Goal: Complete application form: Complete application form

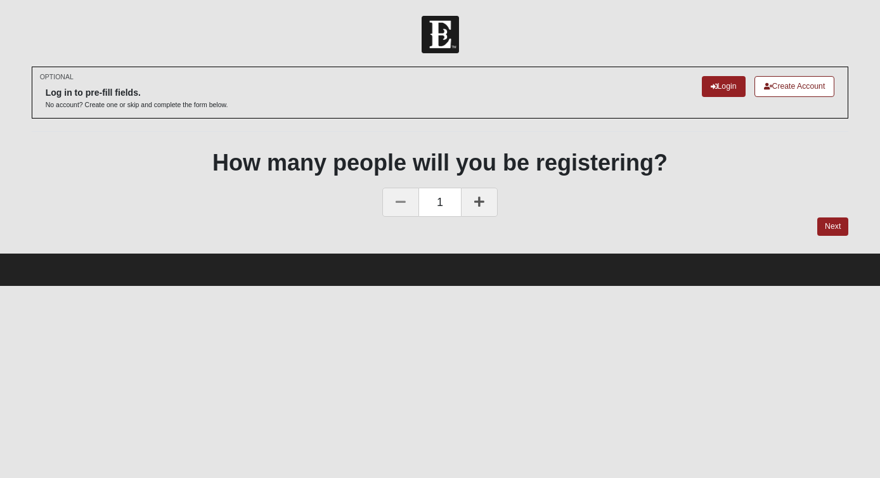
click at [489, 198] on link at bounding box center [479, 202] width 37 height 29
click at [822, 224] on link "Next" at bounding box center [832, 226] width 31 height 18
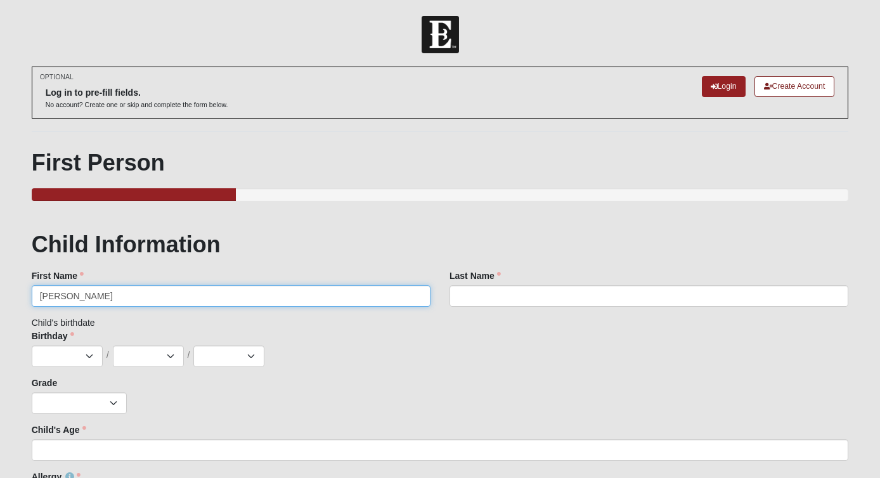
type input "Natalie"
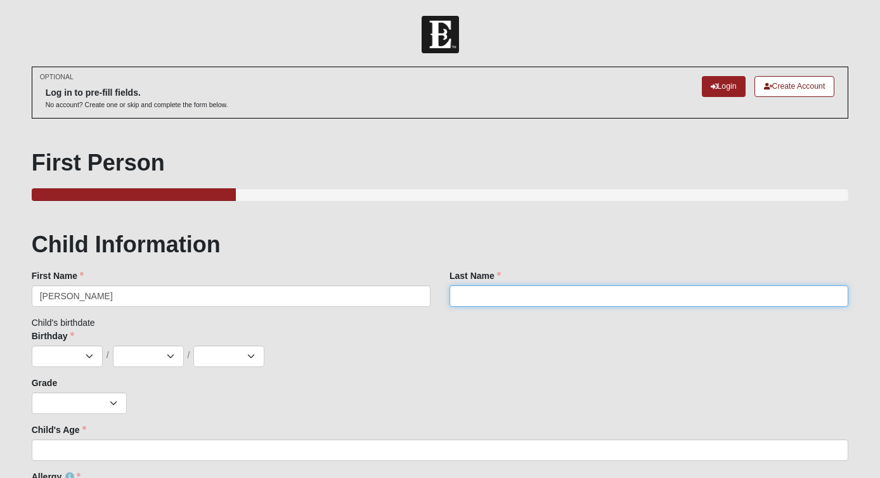
type input "N"
type input "[PERSON_NAME]"
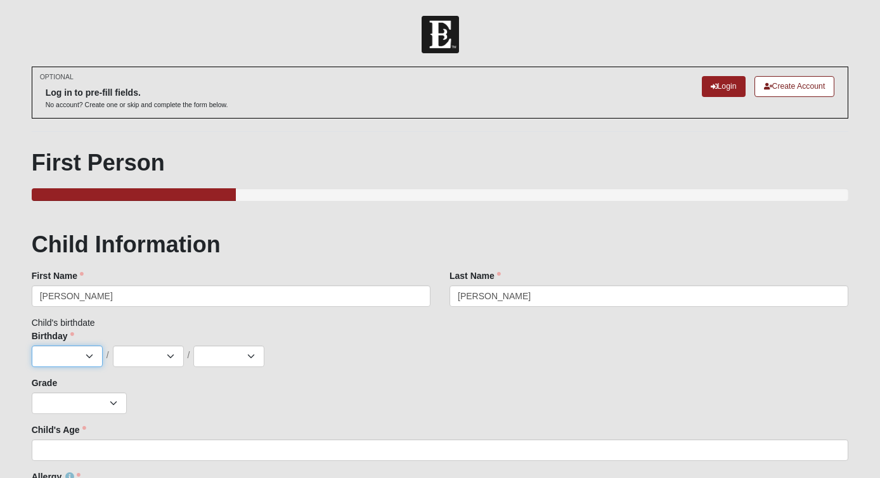
select select "2"
select select "17"
select select "2015"
select select "8"
click at [216, 411] on div "K 1st 2nd 3rd 4th 5th 6th 7th 8th 9th 10th 11th 12th" at bounding box center [440, 403] width 817 height 22
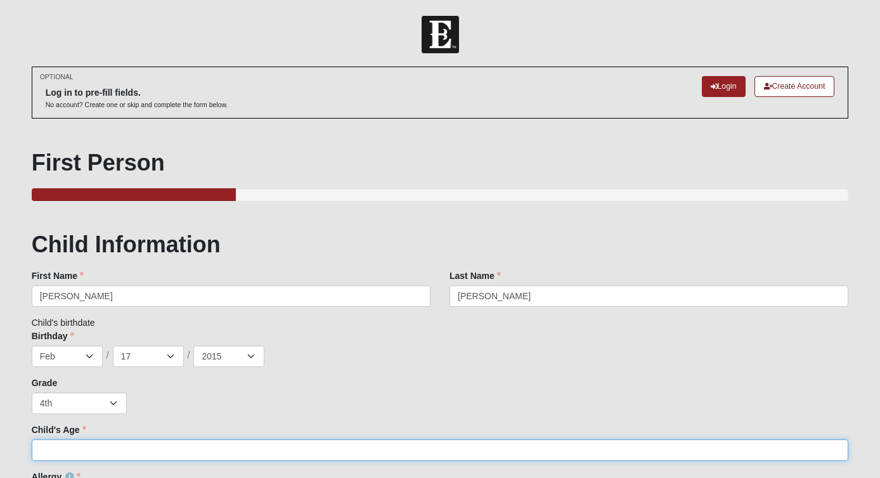
click at [191, 439] on input "Child's Age" at bounding box center [440, 450] width 817 height 22
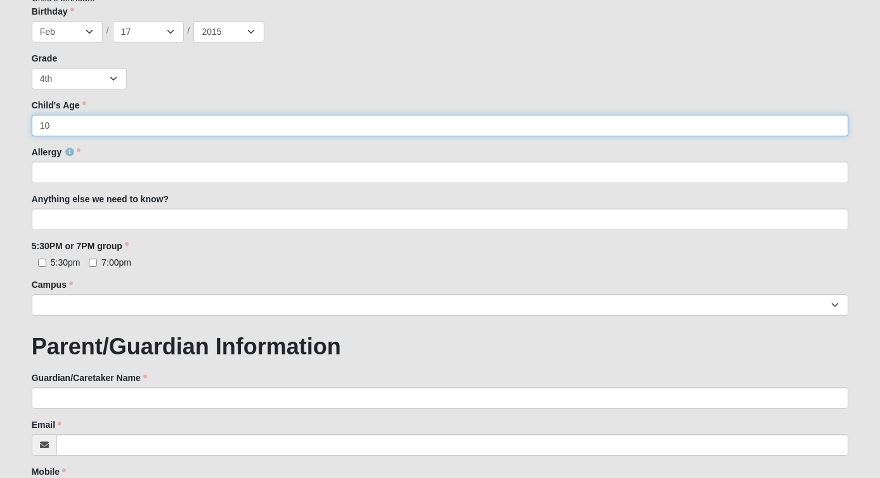
scroll to position [325, 0]
type input "10"
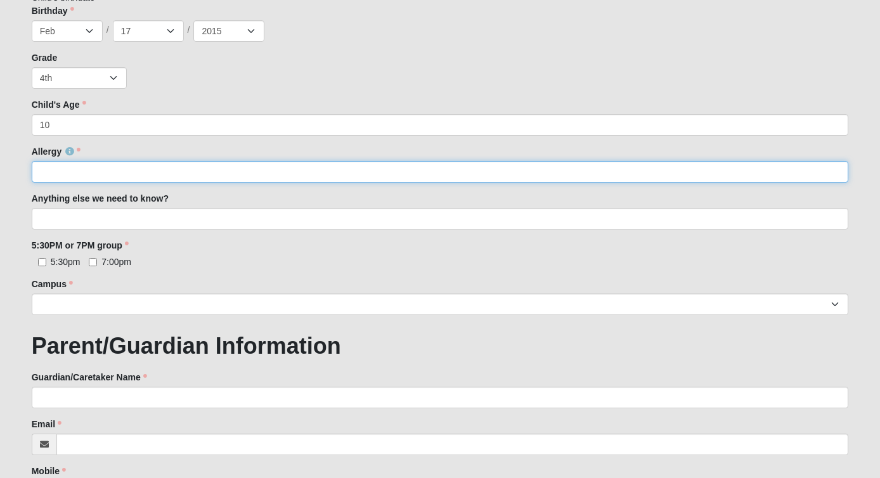
click at [191, 169] on input "Allergy" at bounding box center [440, 172] width 817 height 22
type input "dairy"
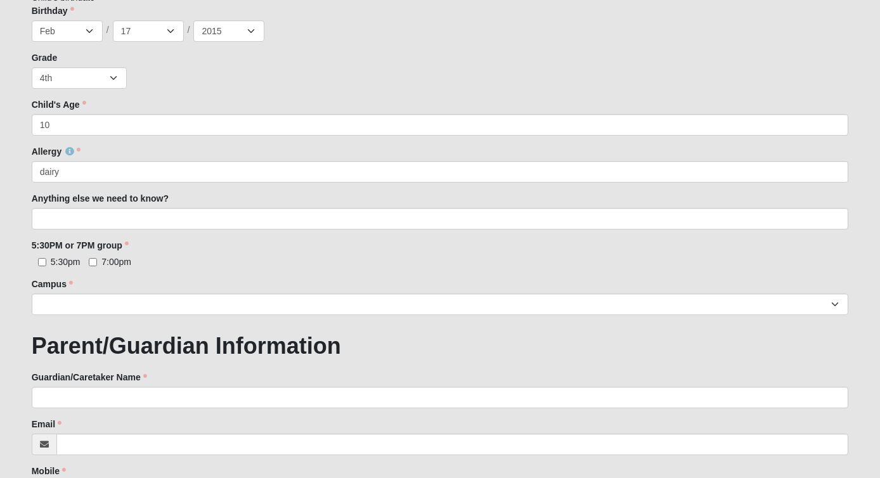
click at [42, 262] on input "5:30pm" at bounding box center [42, 262] width 8 height 8
checkbox input "true"
click at [92, 261] on input "7:00pm" at bounding box center [93, 262] width 8 height 8
checkbox input "true"
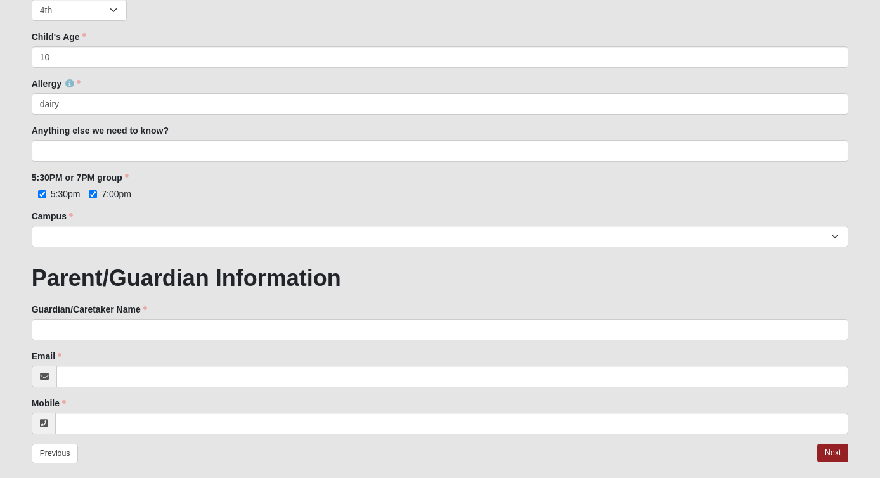
scroll to position [397, 0]
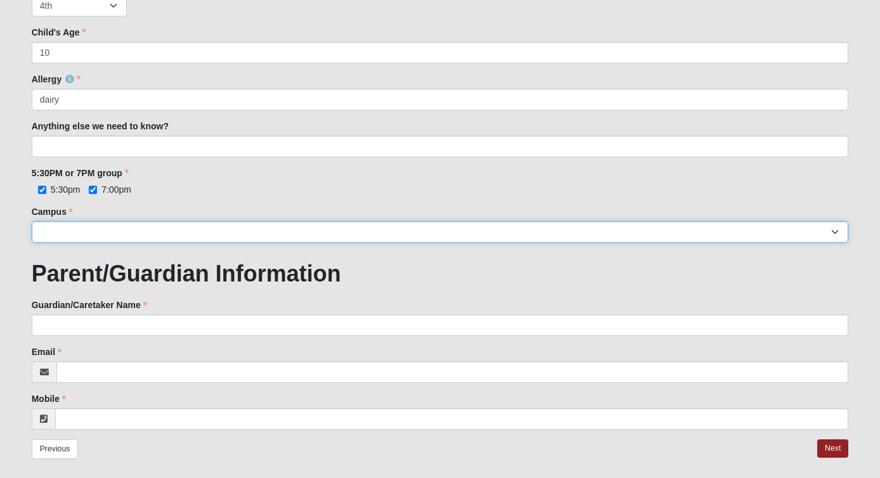
select select "5"
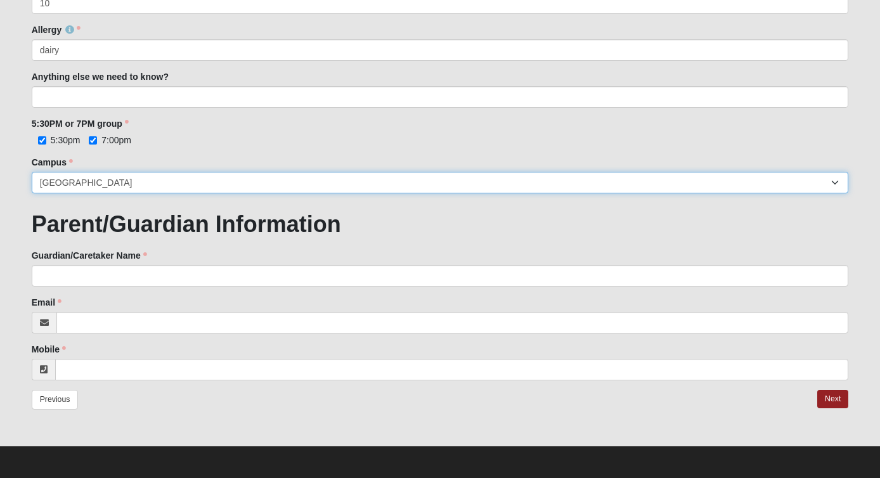
scroll to position [446, 0]
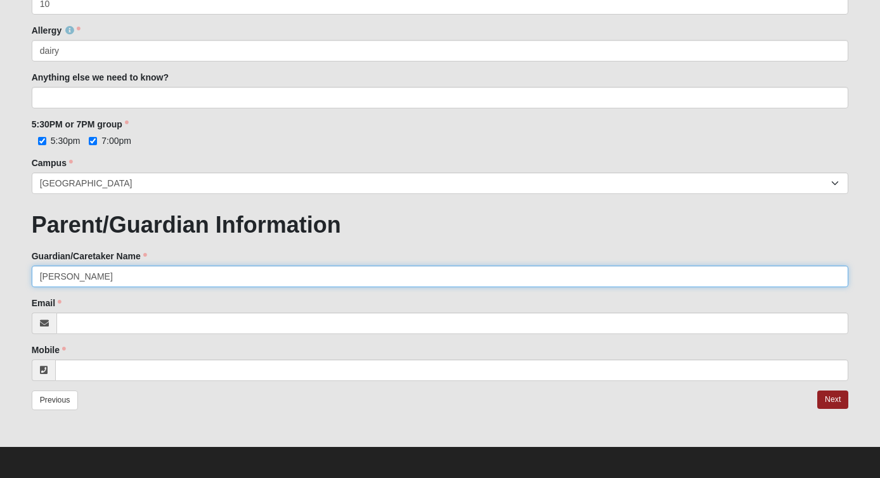
type input "Ashley Buska"
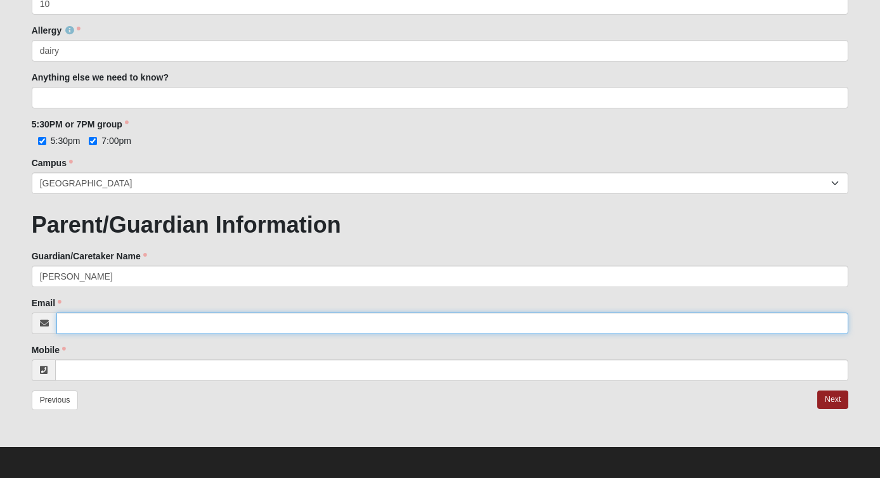
type input "c"
type input "[PERSON_NAME]"
type input "[EMAIL_ADDRESS][PERSON_NAME][DOMAIN_NAME]"
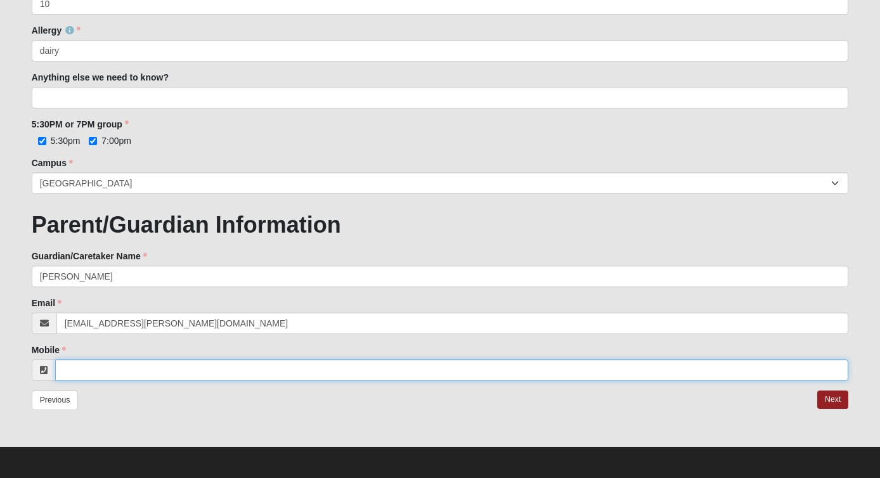
click at [119, 359] on input "Mobile" at bounding box center [452, 370] width 794 height 22
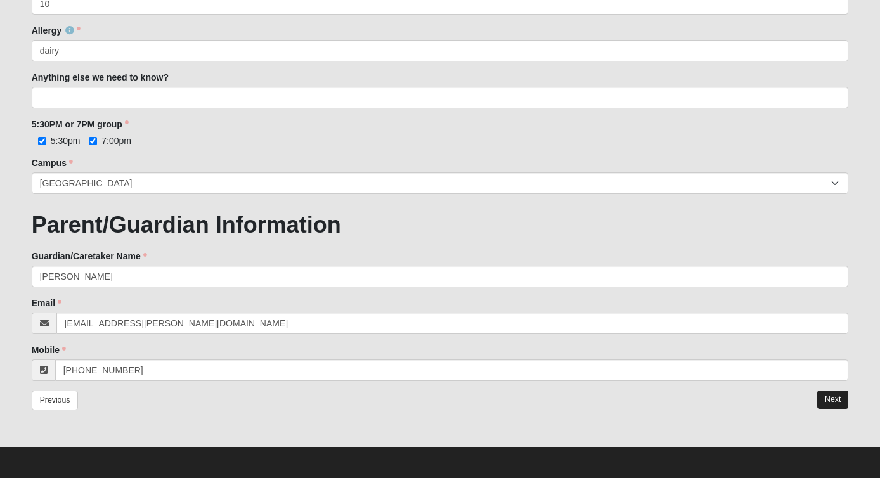
type input "(904) 415-5948"
click at [841, 404] on link "Next" at bounding box center [832, 399] width 31 height 18
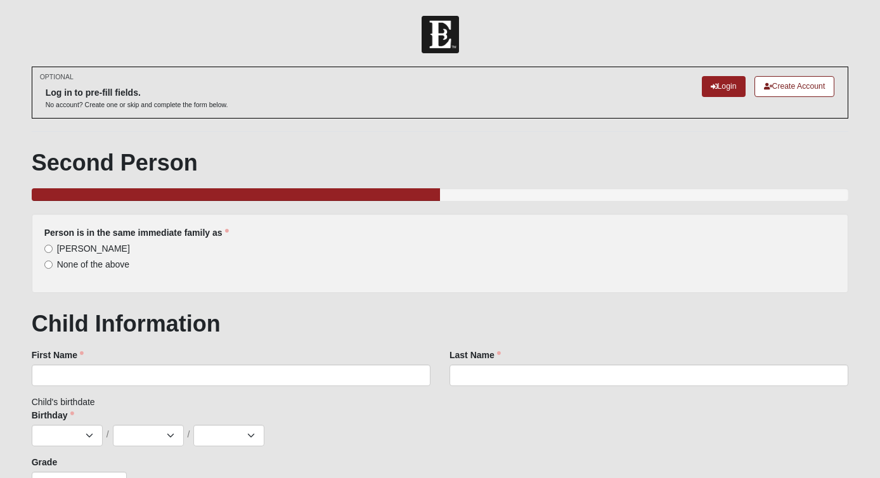
click at [50, 247] on input "Natalie Buska" at bounding box center [48, 249] width 8 height 8
radio input "true"
type input "Beca"
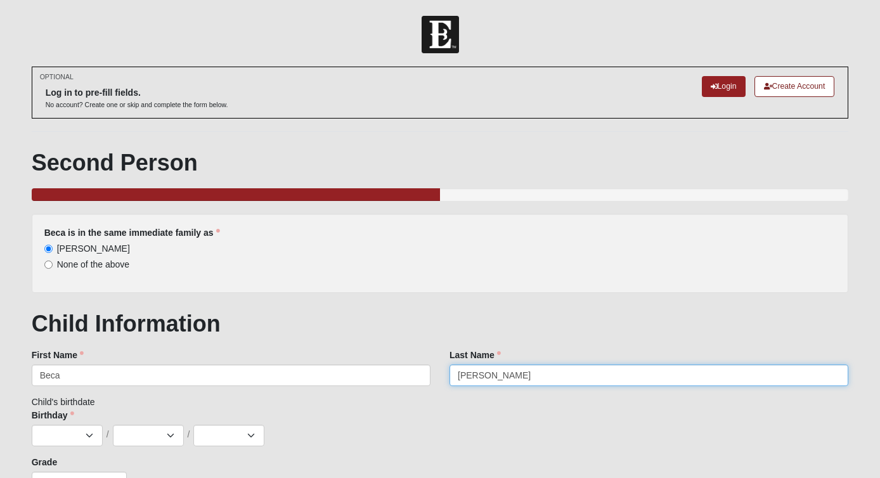
type input "[PERSON_NAME]"
select select "10"
select select "31"
select select "2016"
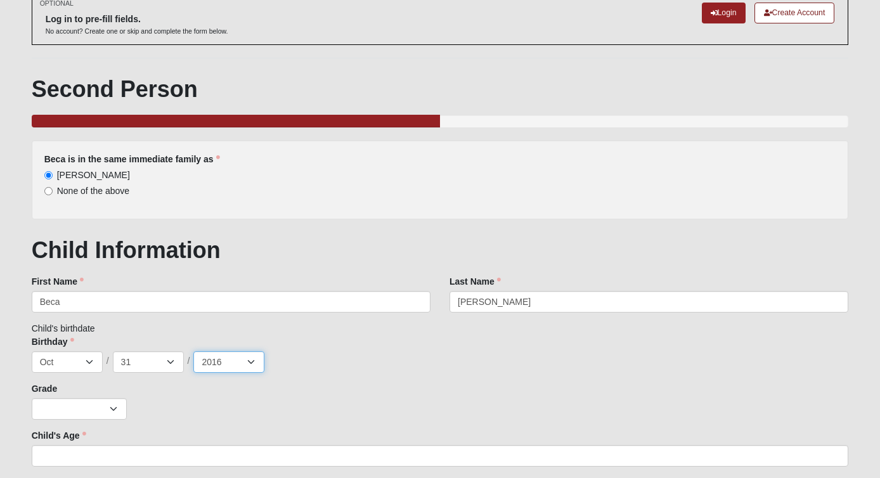
scroll to position [89, 0]
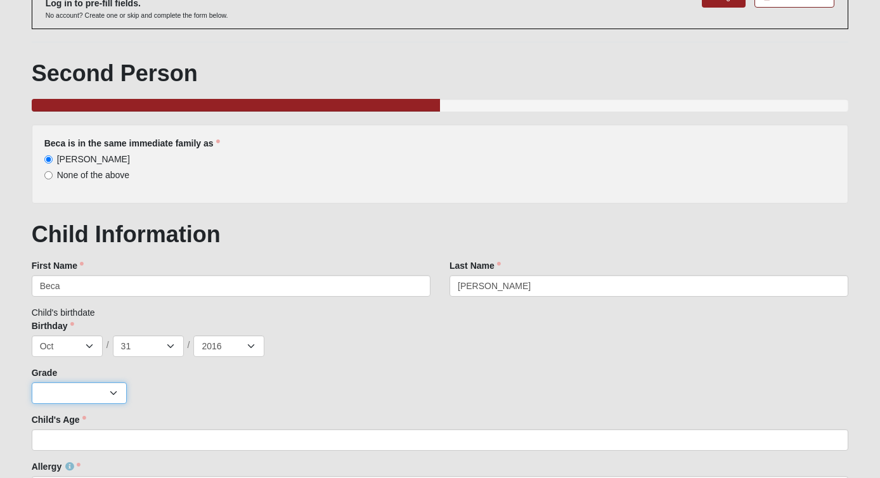
select select "9"
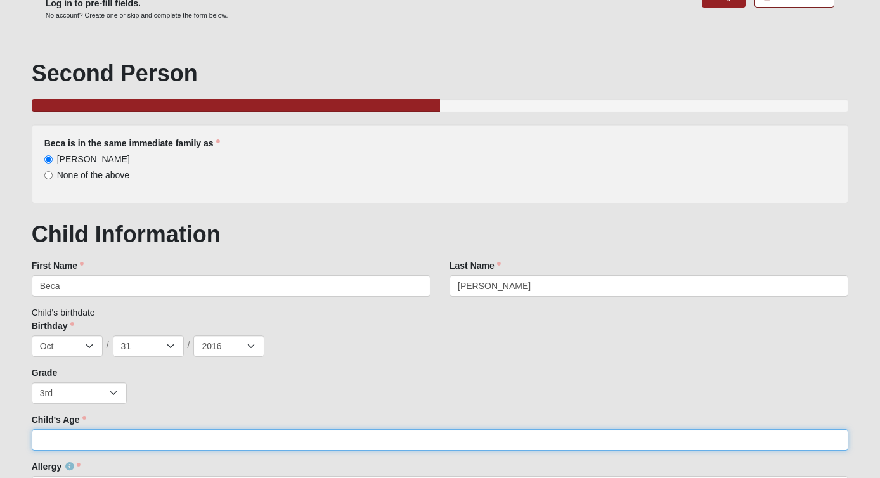
click at [75, 445] on input "Child's Age" at bounding box center [440, 440] width 817 height 22
type input "B"
type input "9"
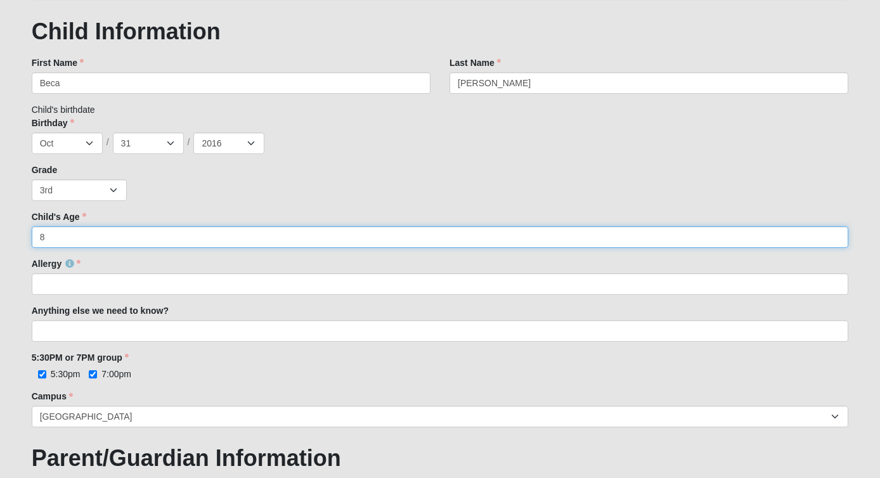
scroll to position [295, 0]
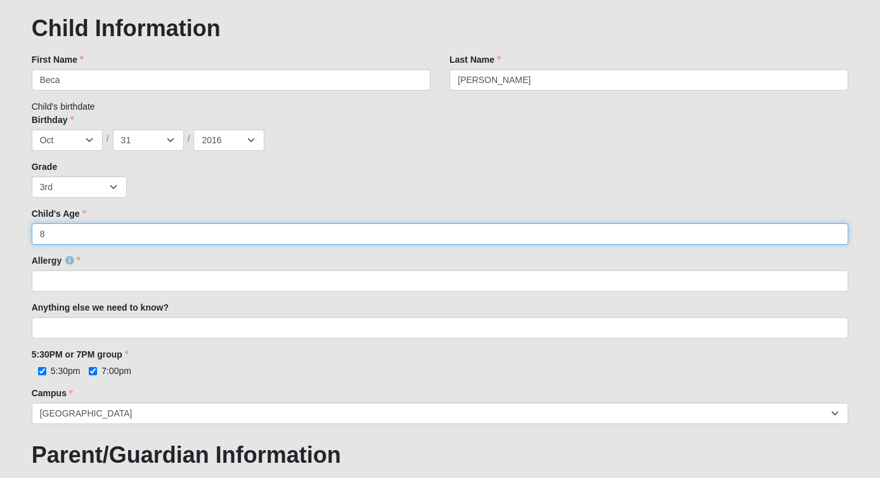
type input "8"
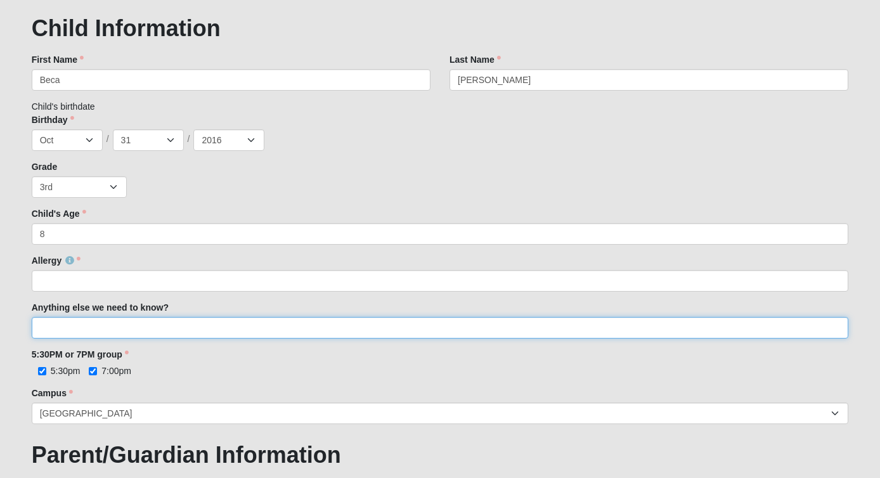
click at [119, 332] on input "Anything else we need to know?" at bounding box center [440, 328] width 817 height 22
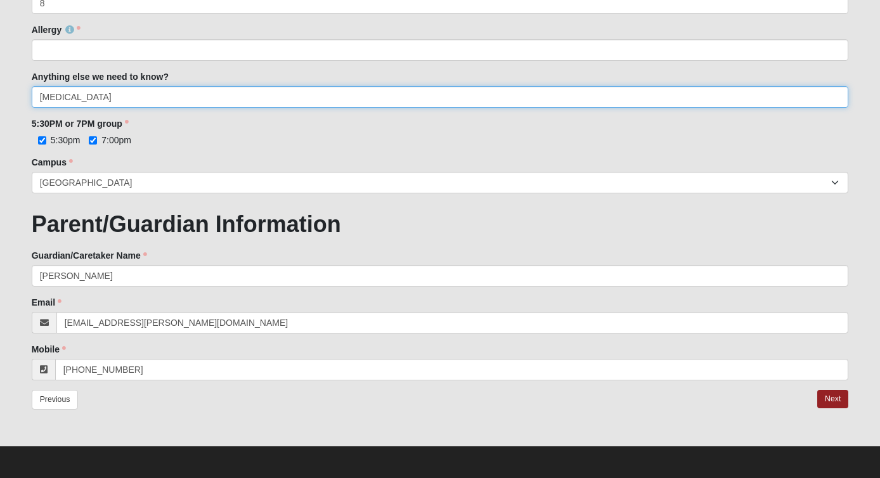
scroll to position [525, 0]
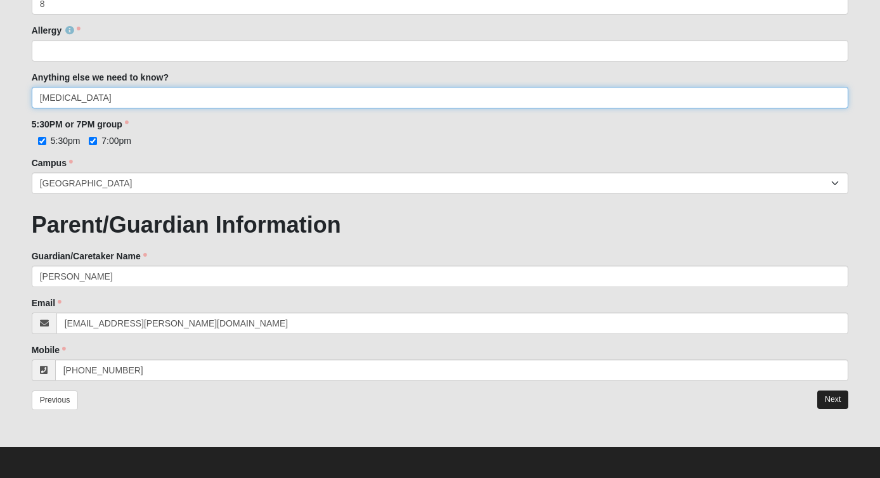
type input "autism"
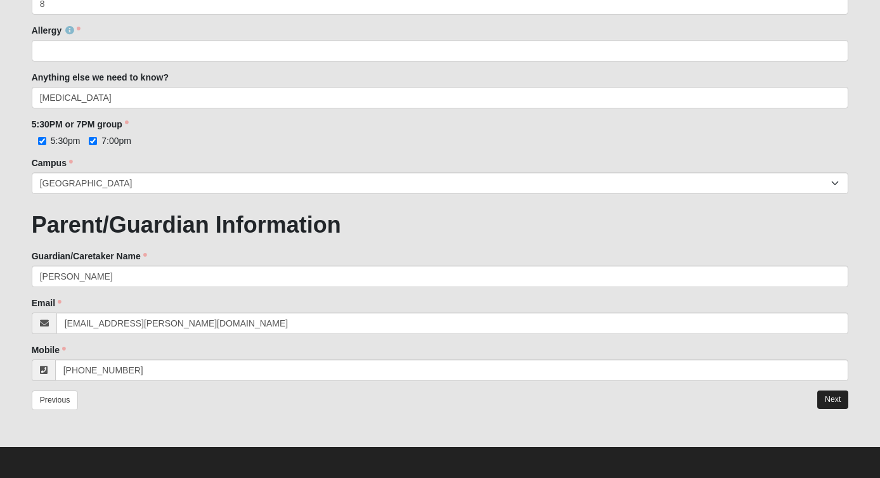
click at [836, 394] on link "Next" at bounding box center [832, 399] width 31 height 18
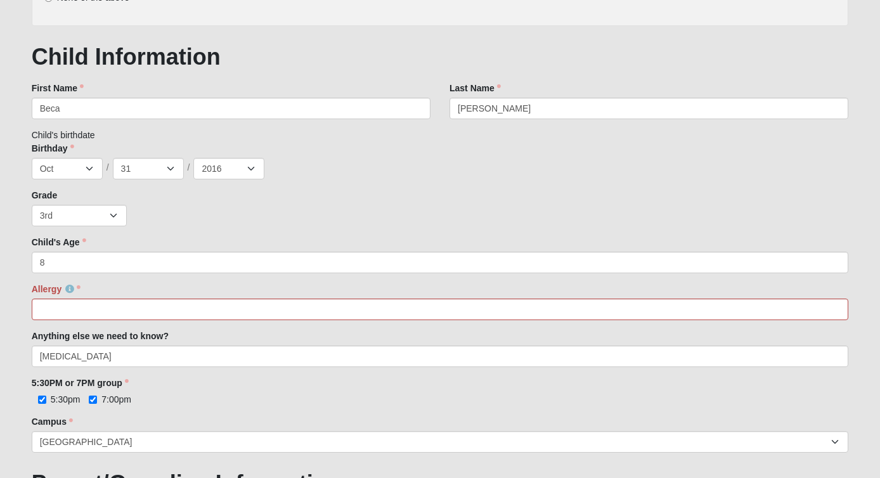
scroll to position [365, 0]
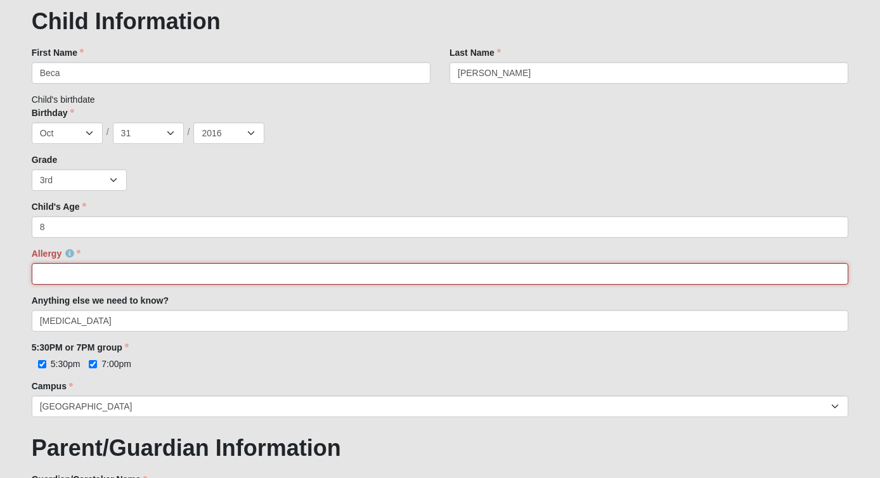
click at [491, 273] on input "Allergy" at bounding box center [440, 274] width 817 height 22
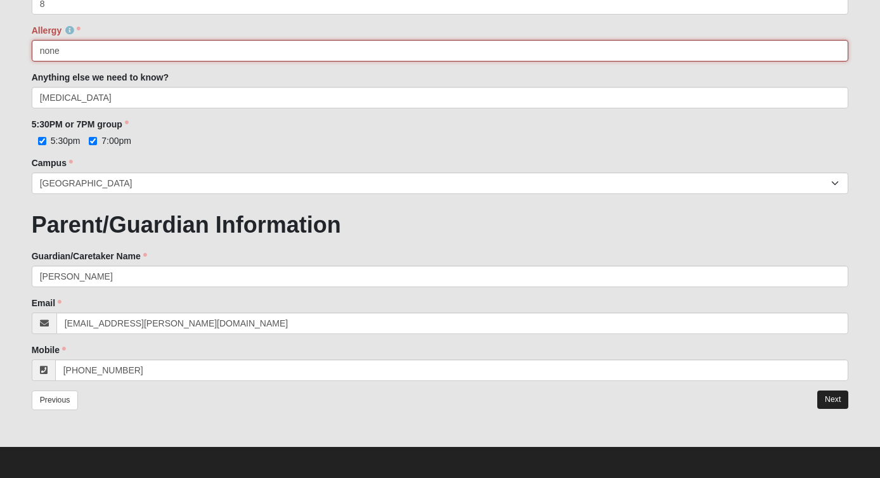
type input "none"
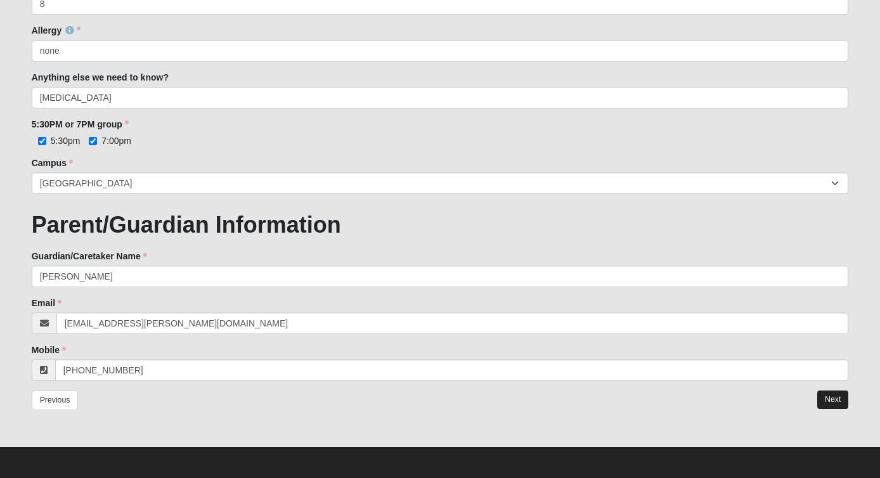
click at [843, 396] on link "Next" at bounding box center [832, 399] width 31 height 18
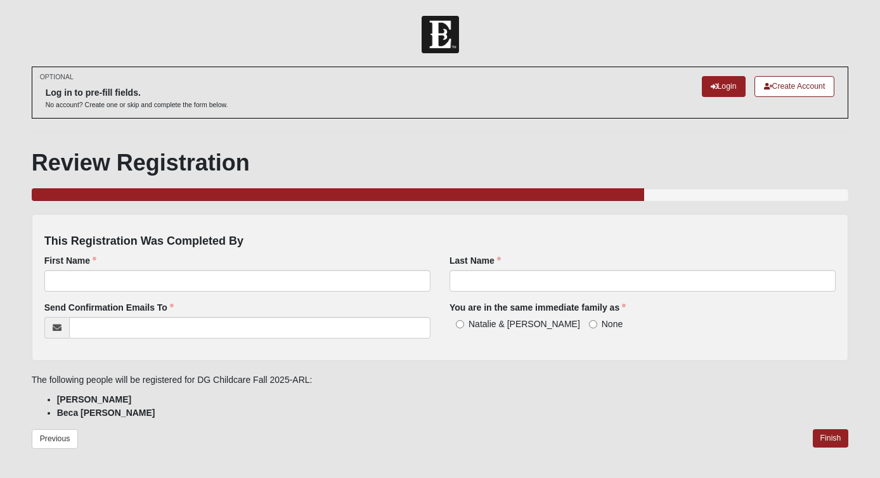
click at [464, 323] on label "Natalie & Beca Buska" at bounding box center [514, 324] width 131 height 13
click at [464, 323] on input "Natalie & Beca Buska" at bounding box center [460, 324] width 8 height 8
radio input "true"
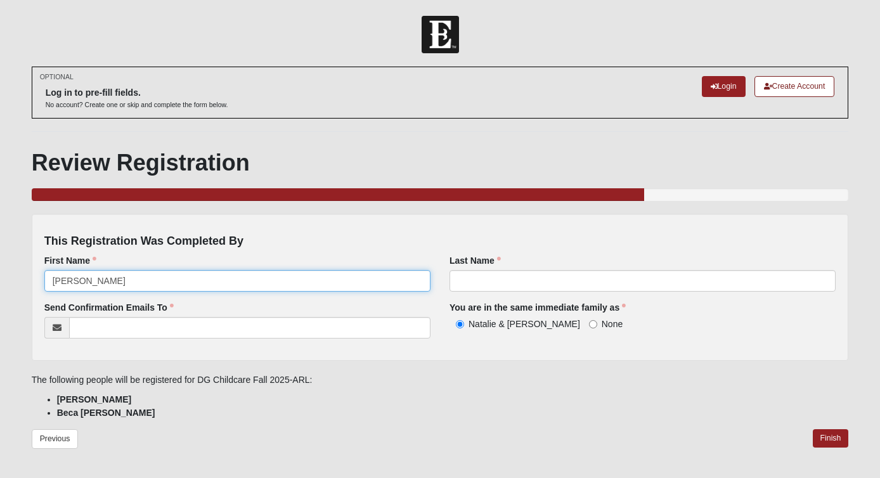
type input "[PERSON_NAME]"
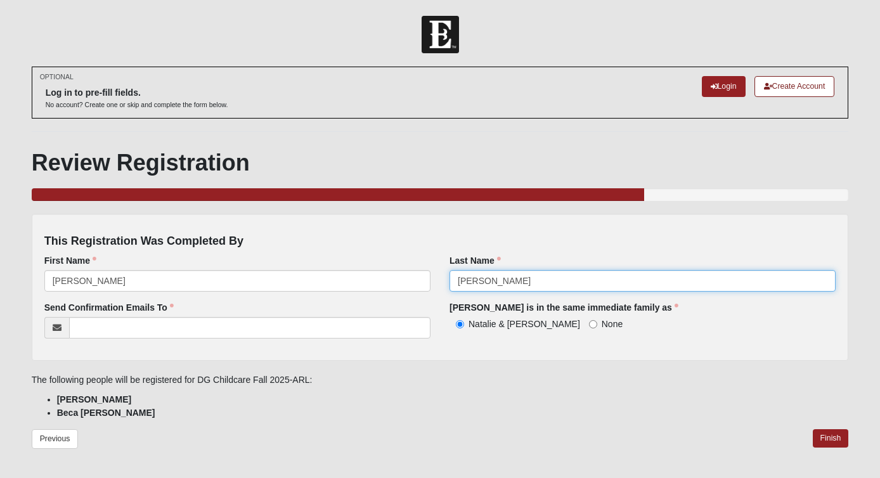
type input "[PERSON_NAME]"
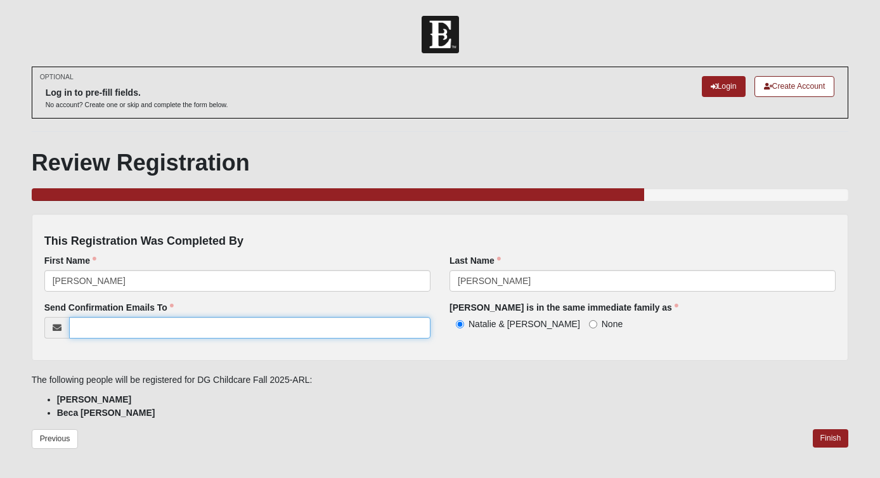
type input "c"
type input "a"
type input "[EMAIL_ADDRESS][PERSON_NAME][DOMAIN_NAME]"
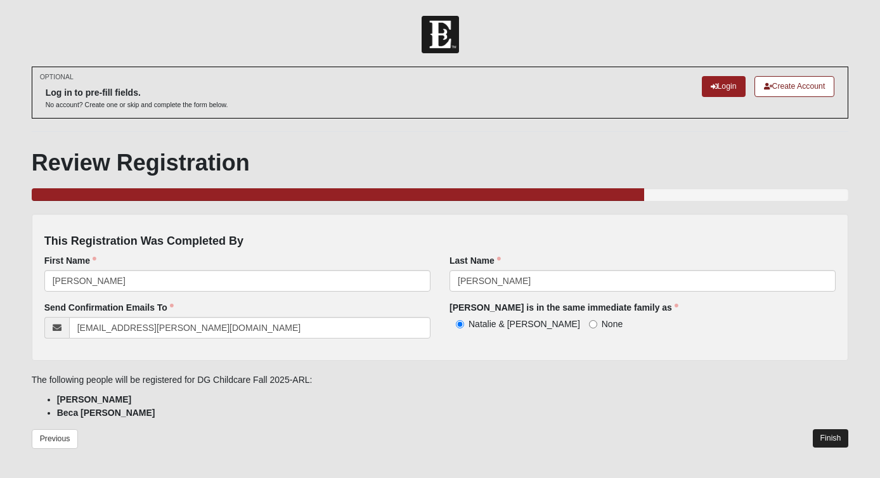
click at [828, 437] on link "Finish" at bounding box center [831, 438] width 36 height 18
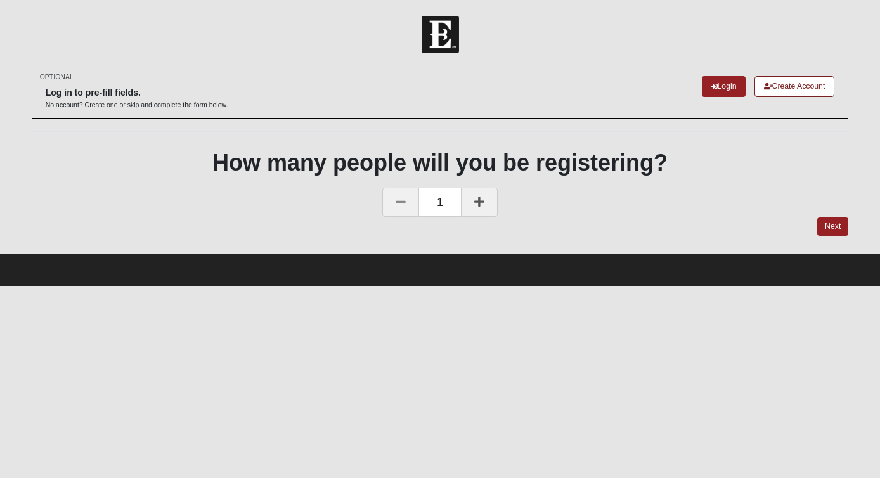
click at [482, 196] on icon at bounding box center [479, 201] width 10 height 11
click at [837, 226] on link "Next" at bounding box center [832, 226] width 31 height 18
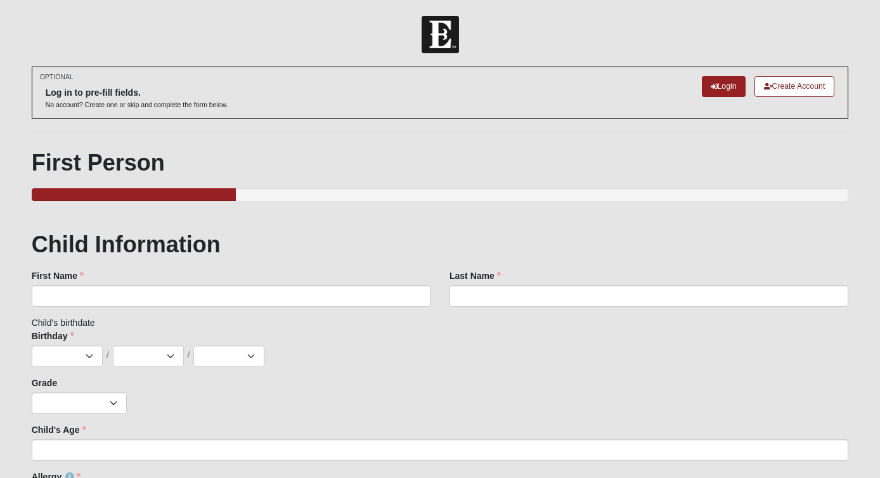
click at [254, 282] on div "First Name First Name is required." at bounding box center [231, 287] width 399 height 37
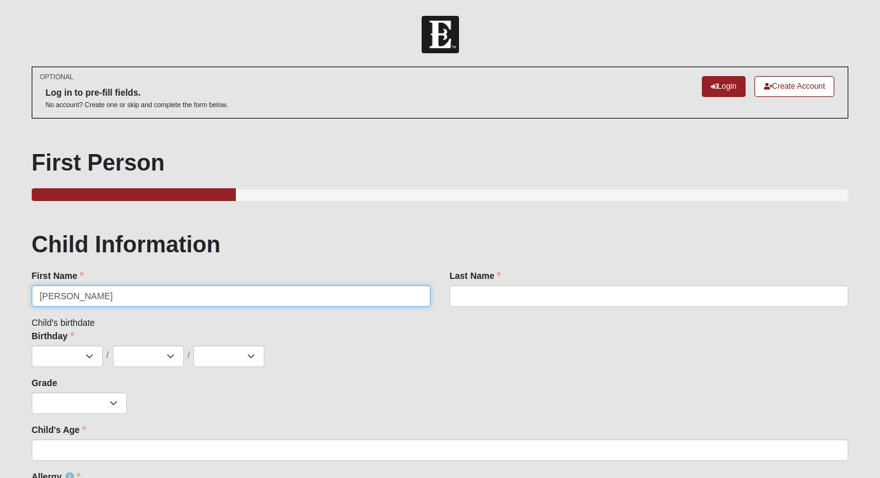
type input "[PERSON_NAME]"
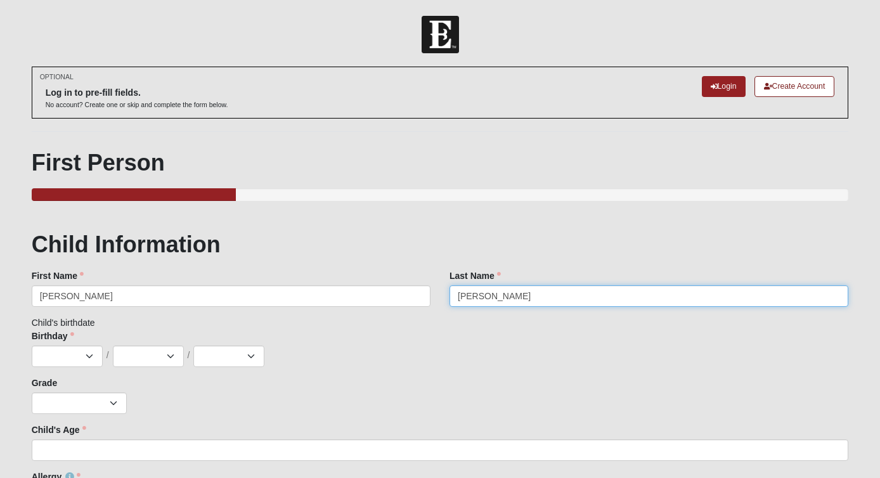
type input "[PERSON_NAME]"
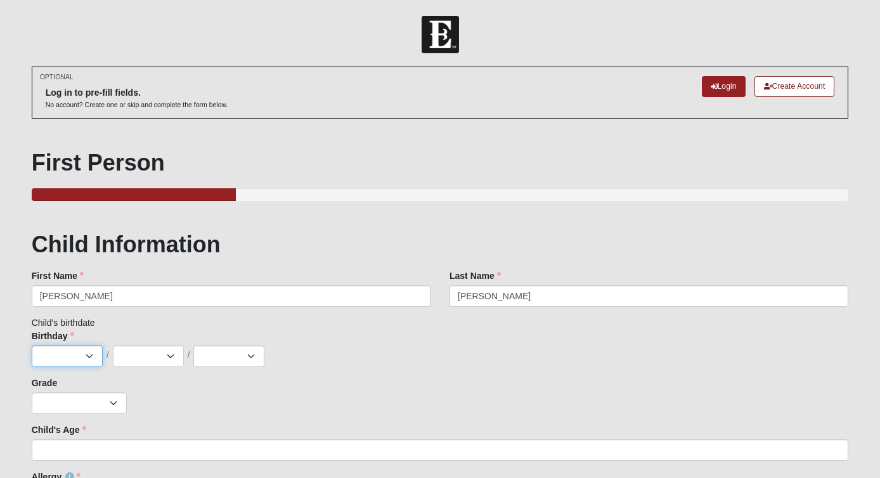
select select "11"
select select "30"
select select "2016"
select select "9"
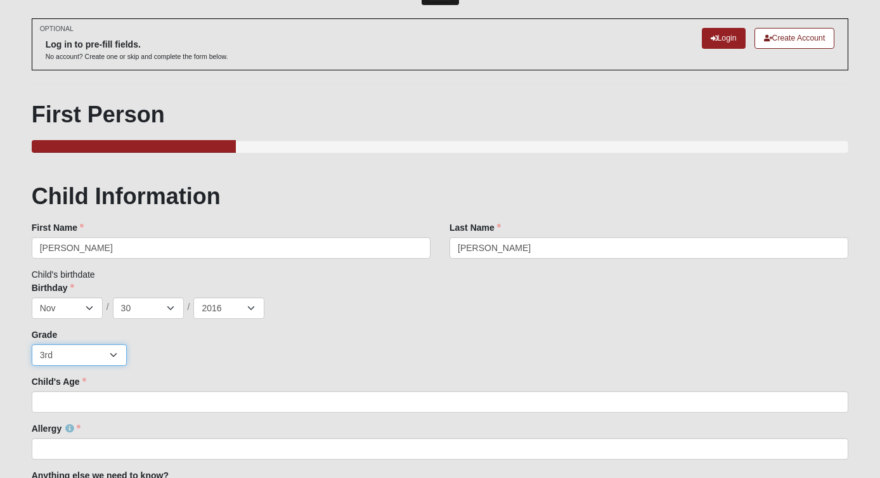
scroll to position [49, 0]
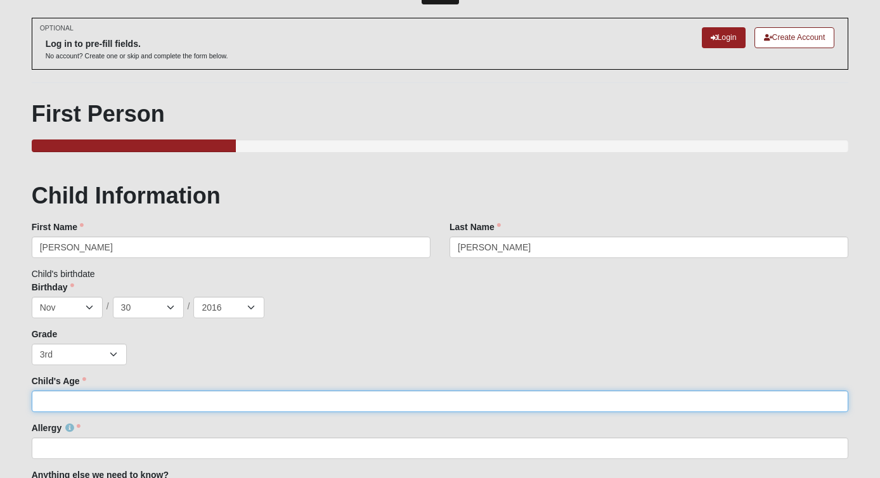
click at [193, 401] on input "Child's Age" at bounding box center [440, 401] width 817 height 22
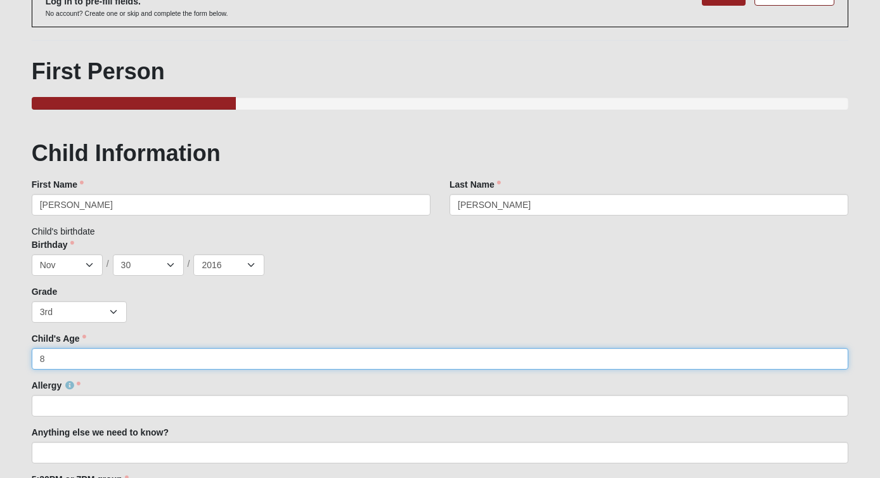
scroll to position [112, 0]
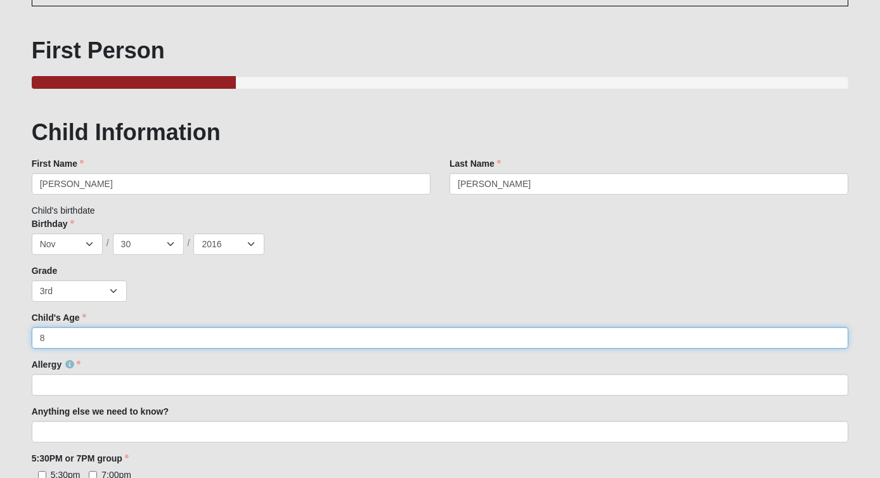
type input "8"
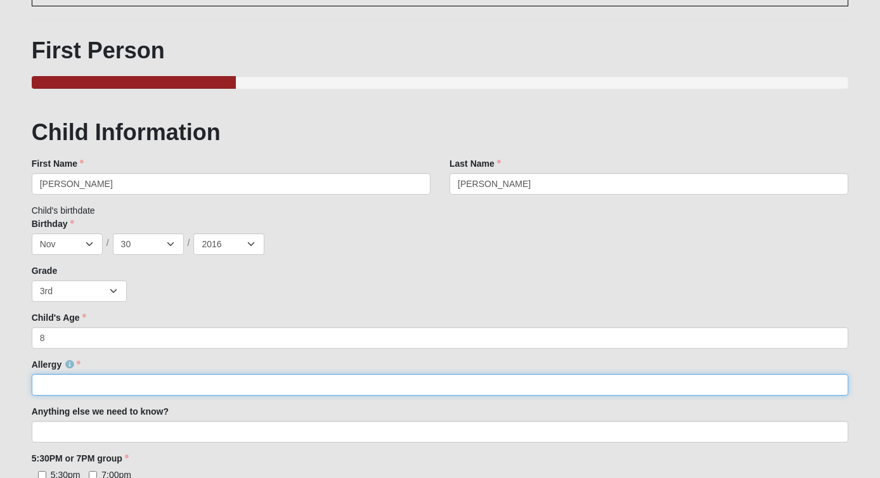
click at [255, 389] on input "Allergy" at bounding box center [440, 385] width 817 height 22
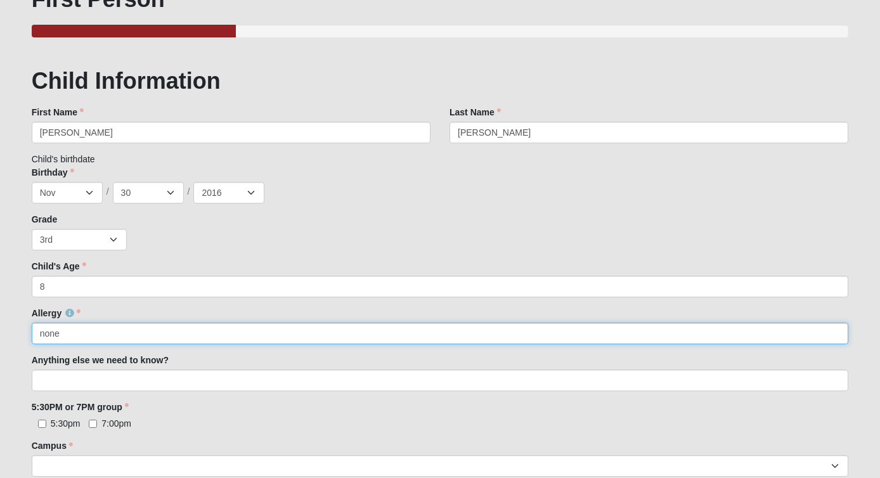
scroll to position [171, 0]
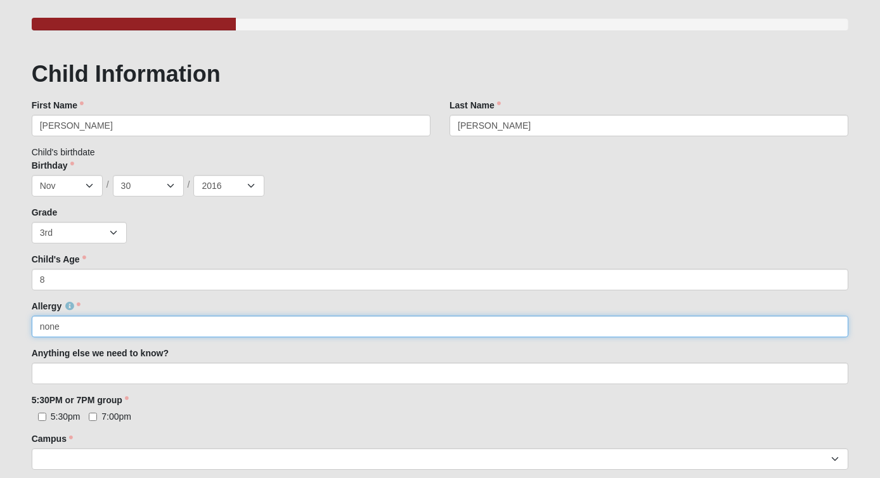
type input "none"
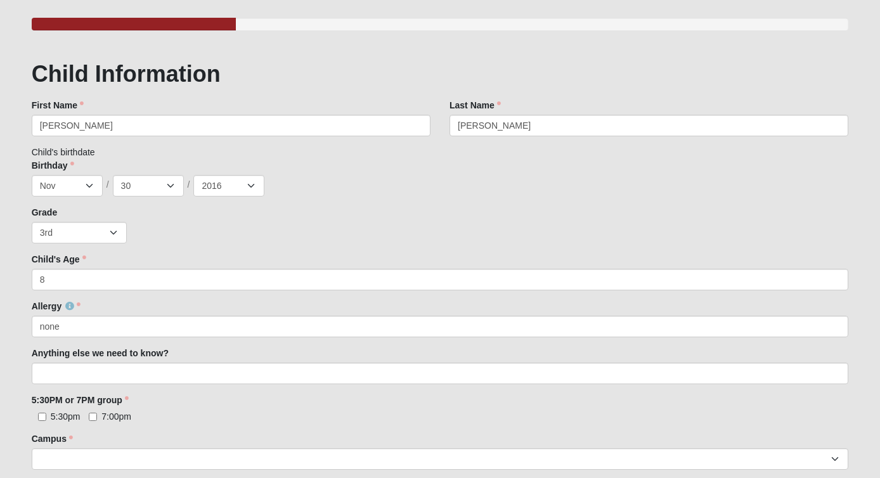
click at [42, 418] on input "5:30pm" at bounding box center [42, 417] width 8 height 8
checkbox input "true"
click at [92, 418] on input "7:00pm" at bounding box center [93, 417] width 8 height 8
checkbox input "true"
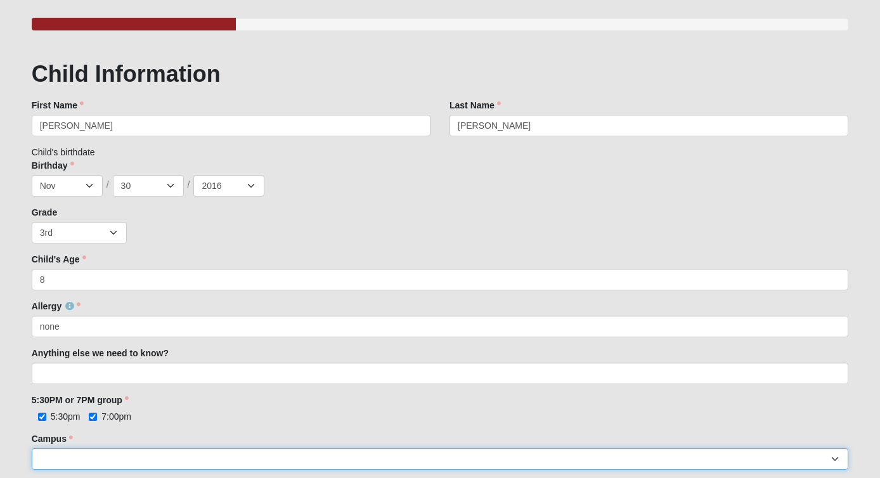
select select "5"
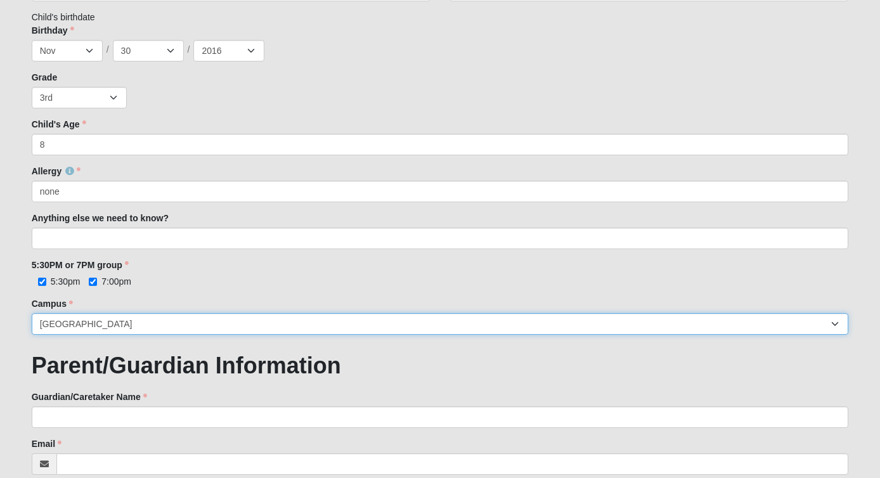
scroll to position [370, 0]
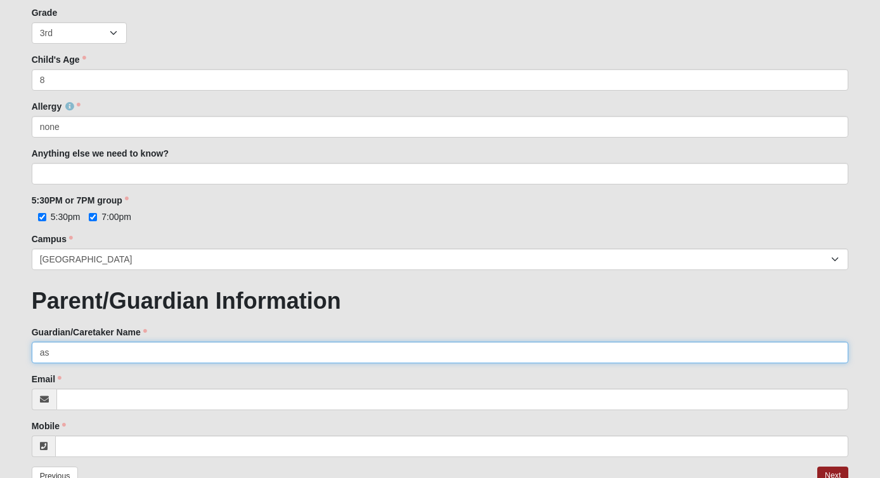
type input "a"
type input "[PERSON_NAME]"
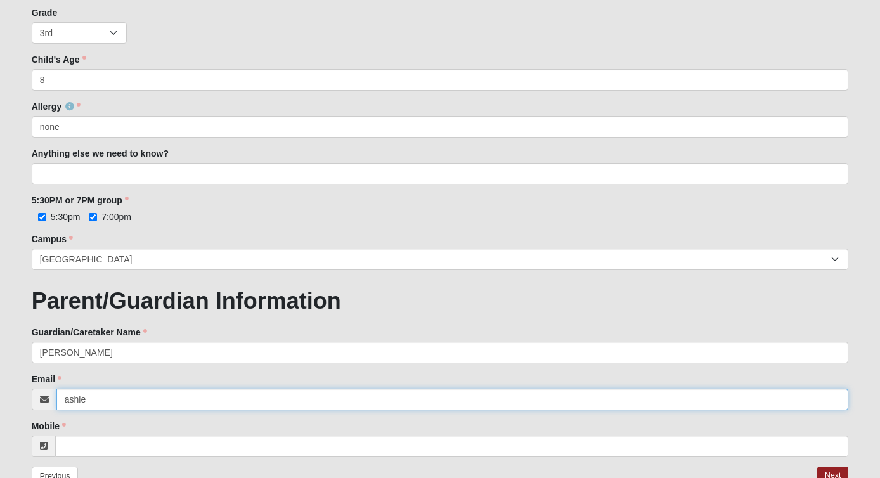
type input "[PERSON_NAME]"
type input "[EMAIL_ADDRESS][PERSON_NAME][DOMAIN_NAME]"
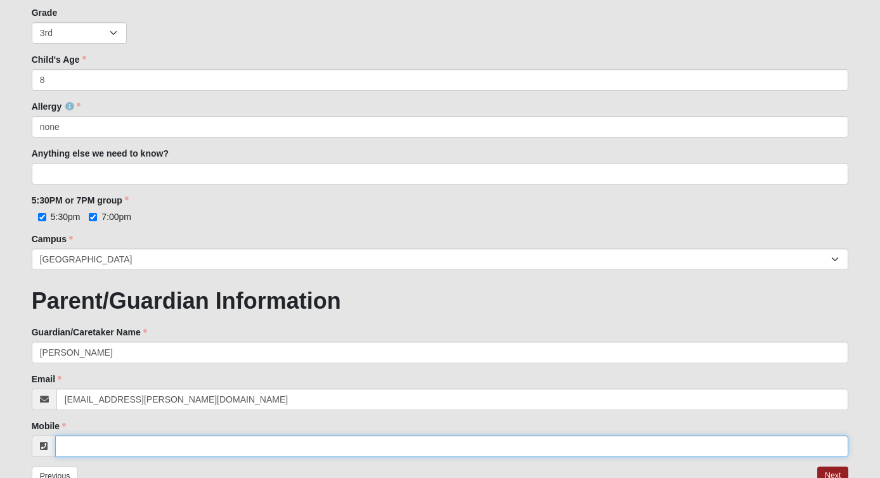
click at [100, 448] on input "Mobile" at bounding box center [452, 446] width 794 height 22
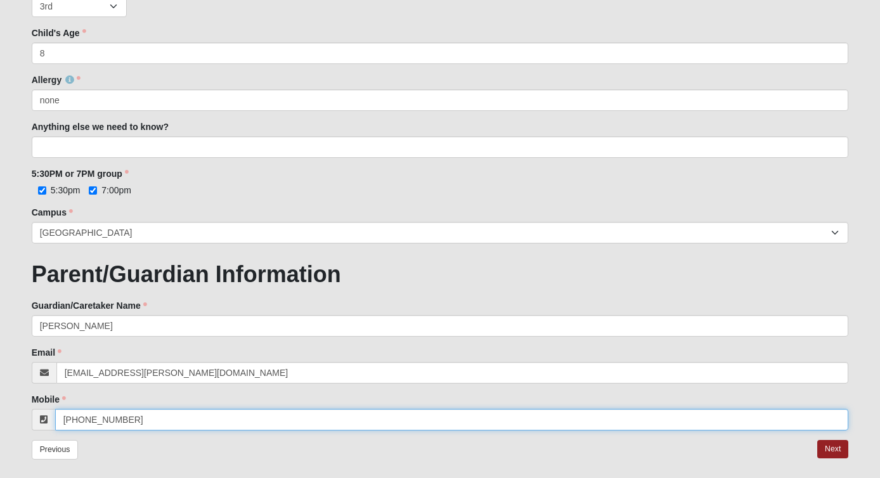
scroll to position [409, 0]
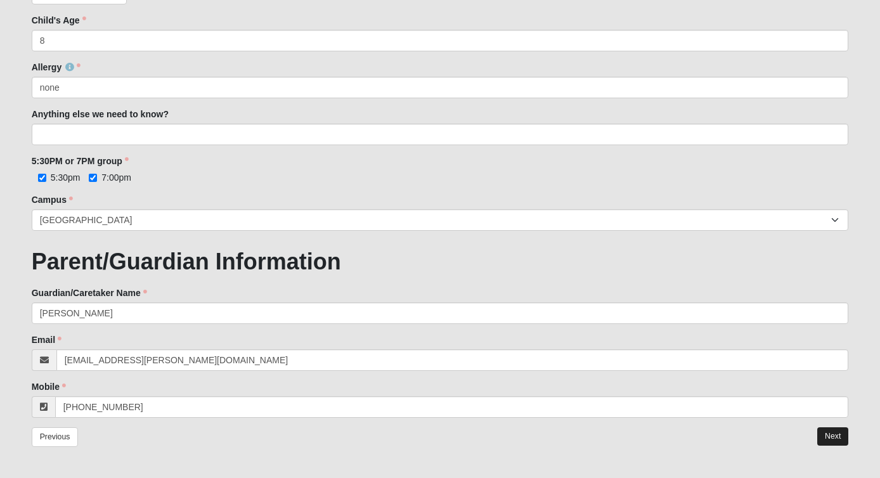
type input "[PHONE_NUMBER]"
click at [840, 432] on link "Next" at bounding box center [832, 436] width 31 height 18
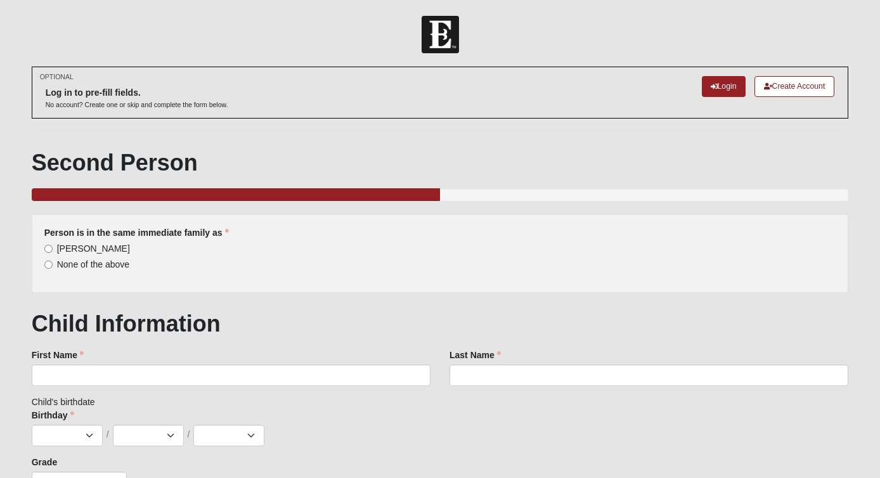
click at [102, 248] on span "[PERSON_NAME]" at bounding box center [93, 248] width 73 height 10
click at [53, 248] on input "[PERSON_NAME]" at bounding box center [48, 249] width 8 height 8
radio input "true"
type input "Aubree"
type input "[PERSON_NAME]"
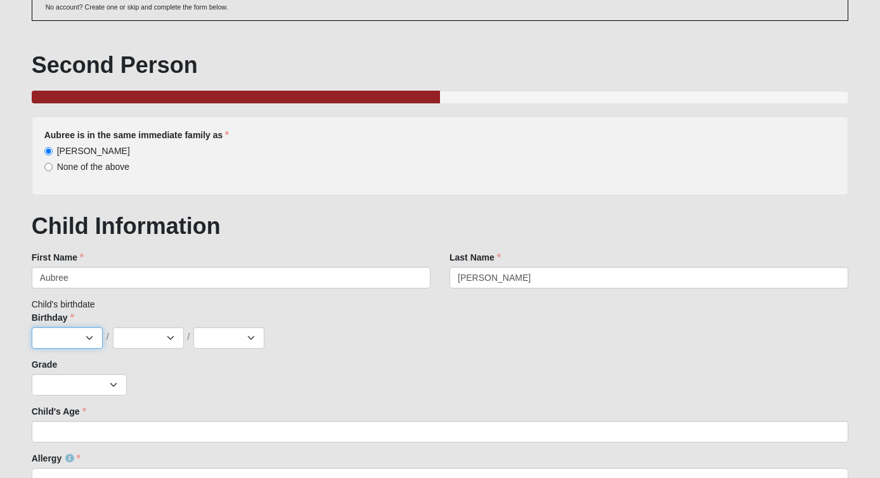
scroll to position [110, 0]
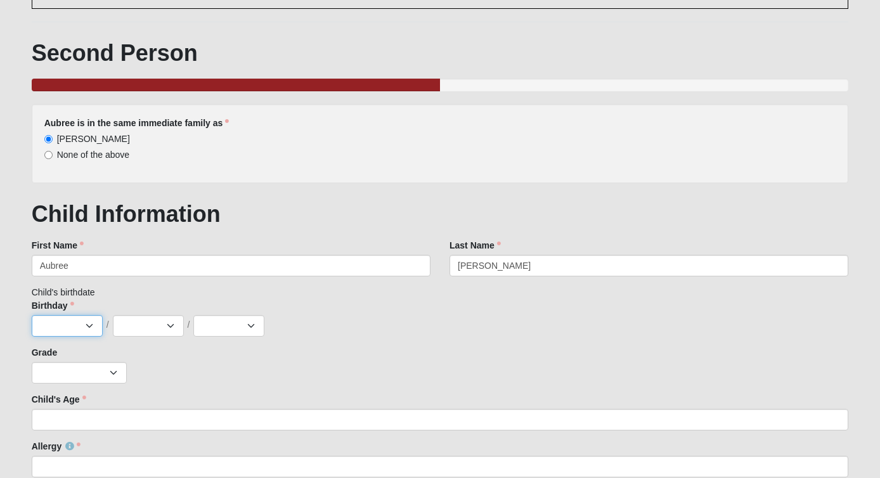
select select "8"
select select "24"
select select "2015"
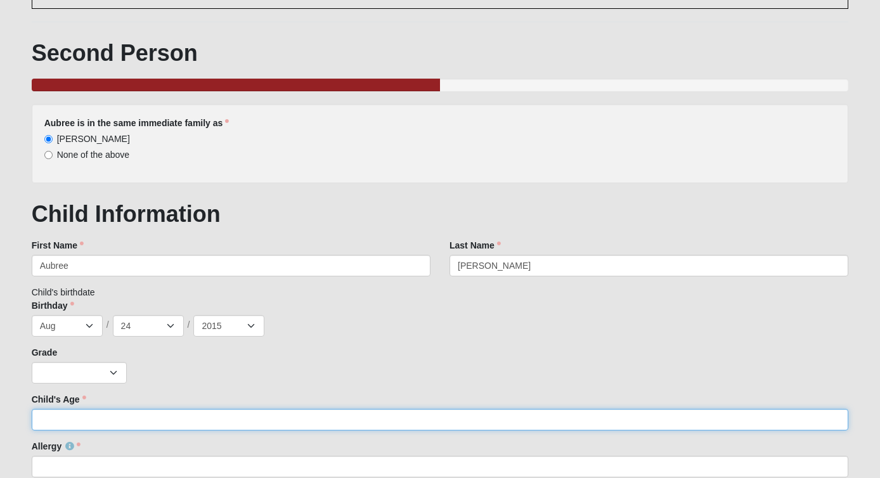
click at [182, 422] on input "Child's Age" at bounding box center [440, 420] width 817 height 22
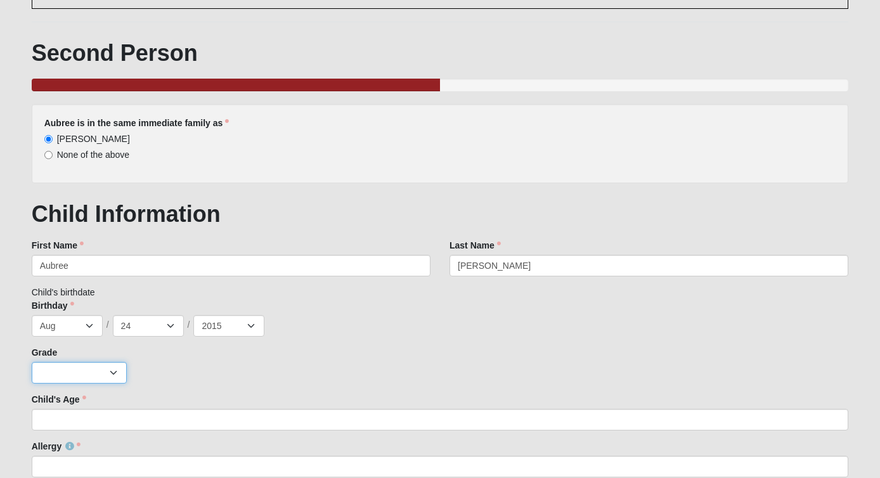
select select "7"
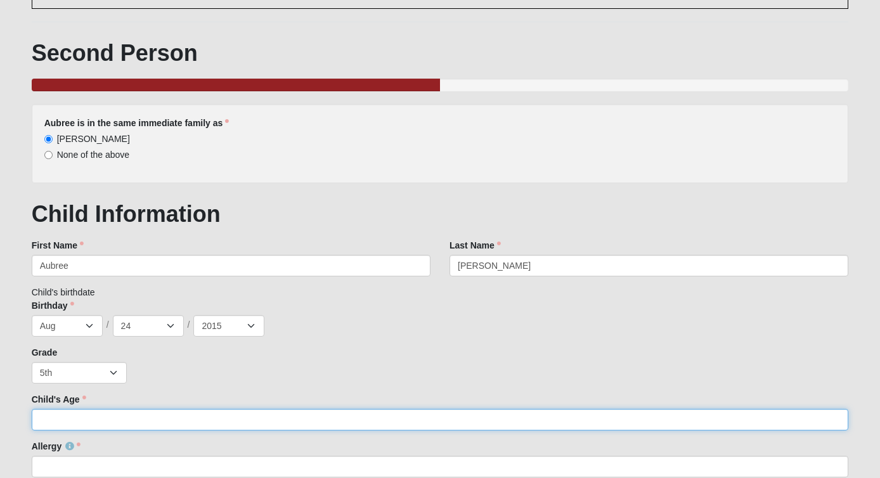
click at [100, 422] on input "Child's Age" at bounding box center [440, 420] width 817 height 22
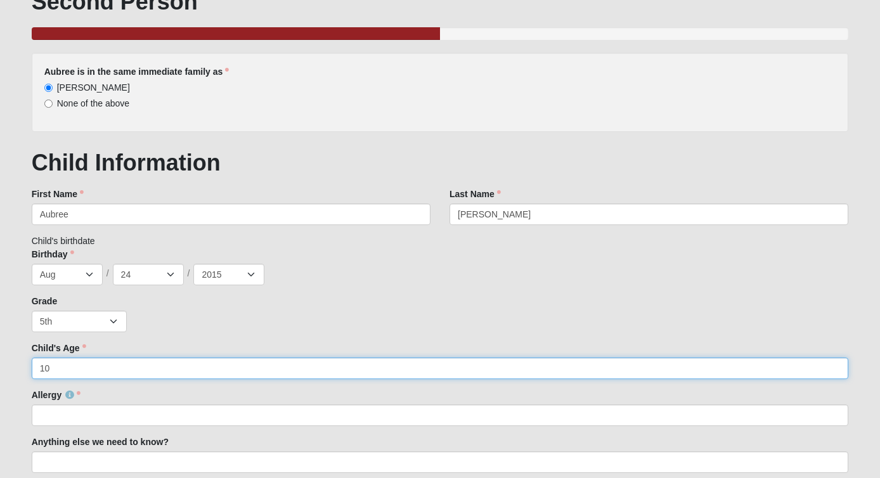
scroll to position [172, 0]
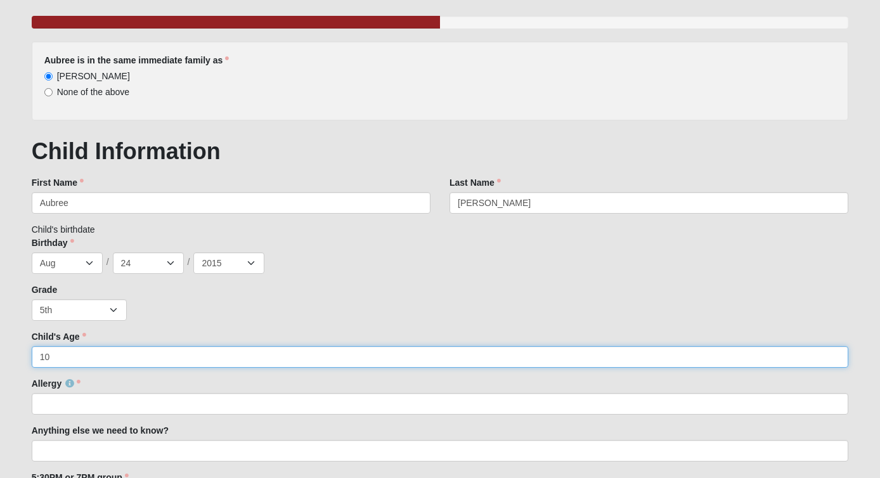
type input "10"
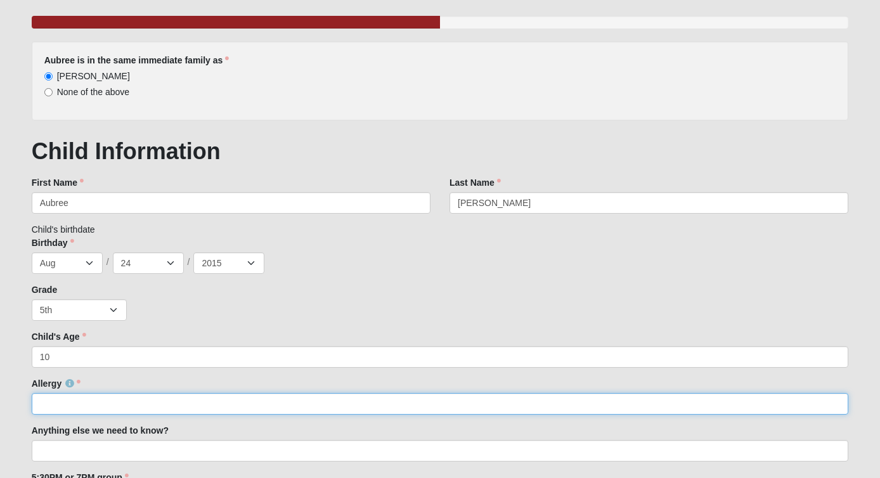
click at [106, 400] on input "Allergy" at bounding box center [440, 404] width 817 height 22
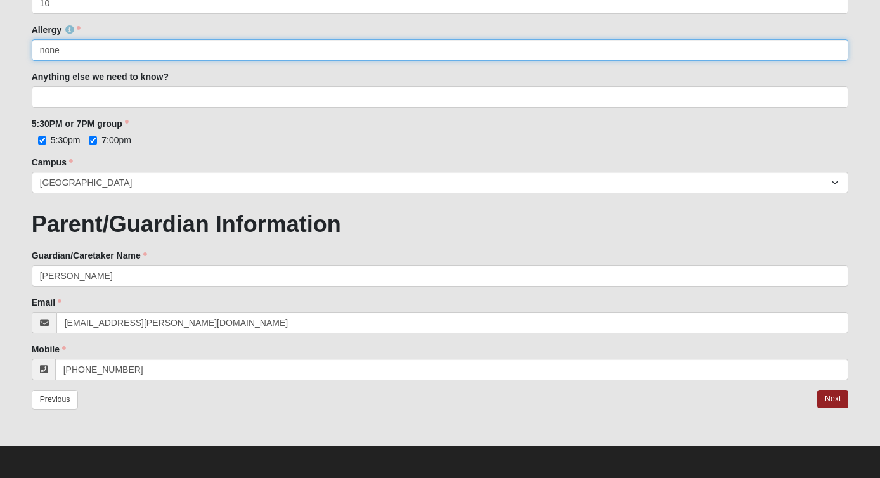
scroll to position [525, 0]
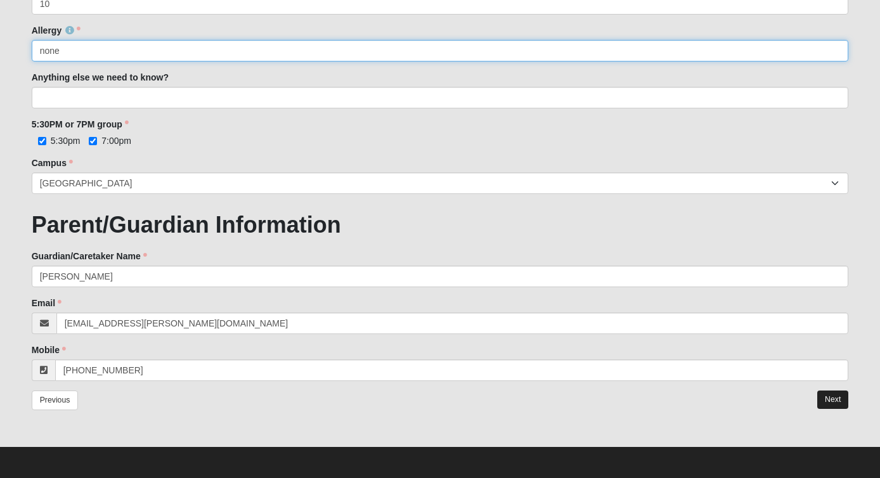
type input "none"
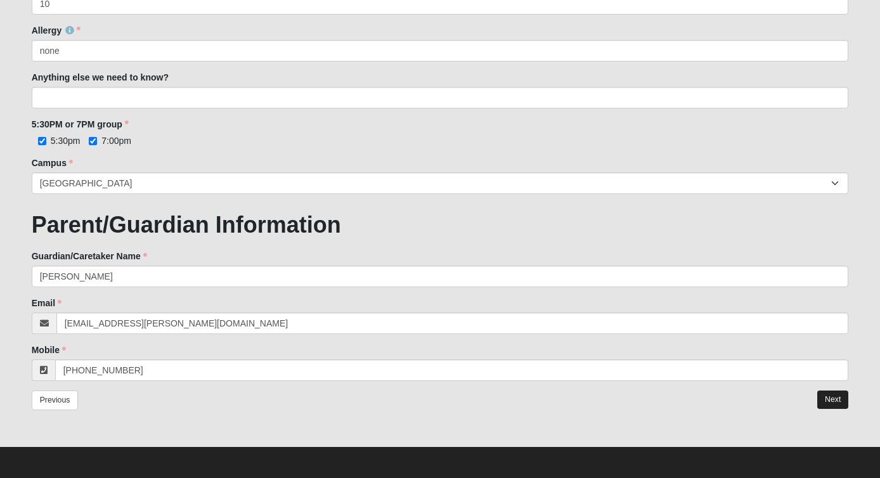
click at [837, 400] on link "Next" at bounding box center [832, 399] width 31 height 18
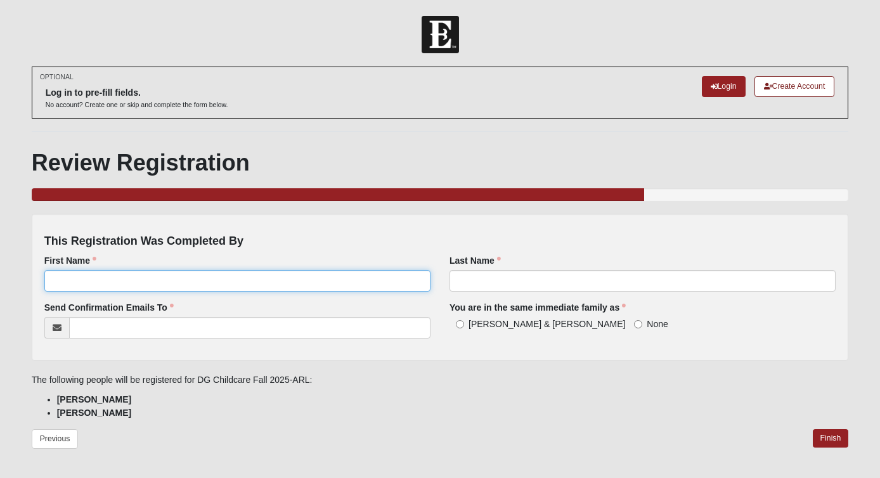
type input "a"
type input "[PERSON_NAME]"
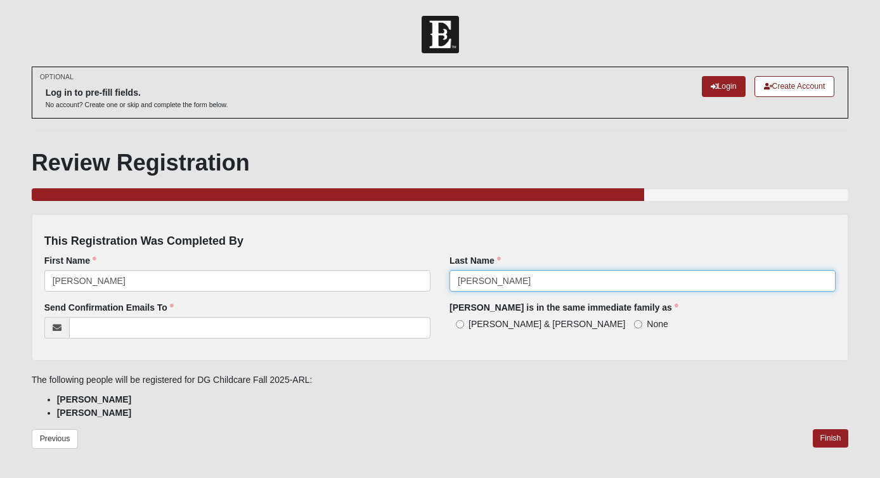
type input "[PERSON_NAME]"
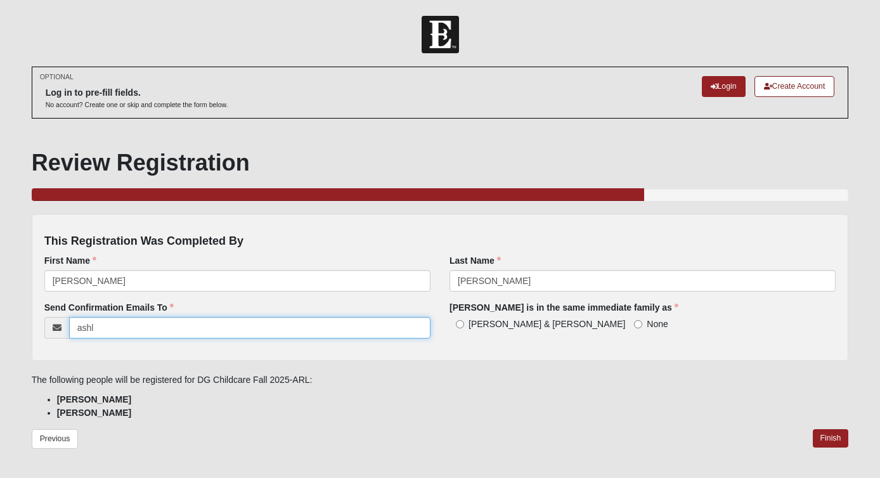
type input "ashle"
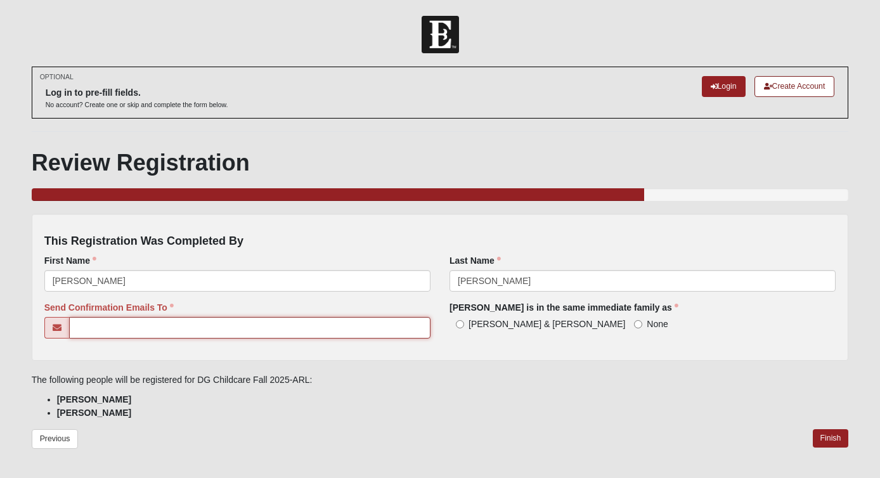
type input "[EMAIL_ADDRESS][PERSON_NAME][DOMAIN_NAME]"
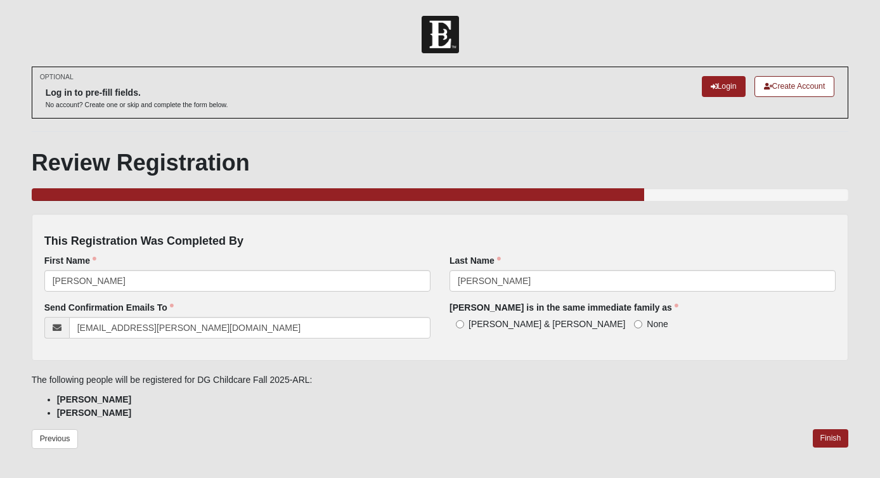
click at [634, 320] on input "None" at bounding box center [638, 324] width 8 height 8
radio input "true"
click at [837, 436] on link "Finish" at bounding box center [831, 438] width 36 height 18
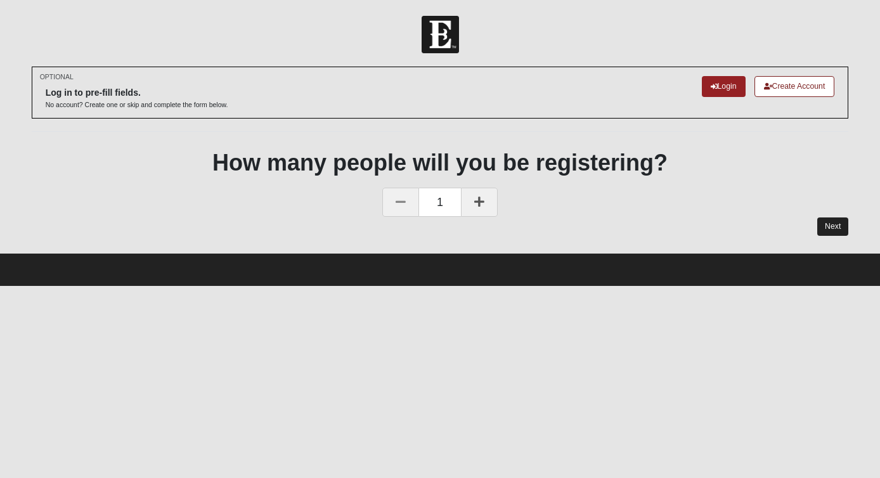
click at [829, 226] on link "Next" at bounding box center [832, 226] width 31 height 18
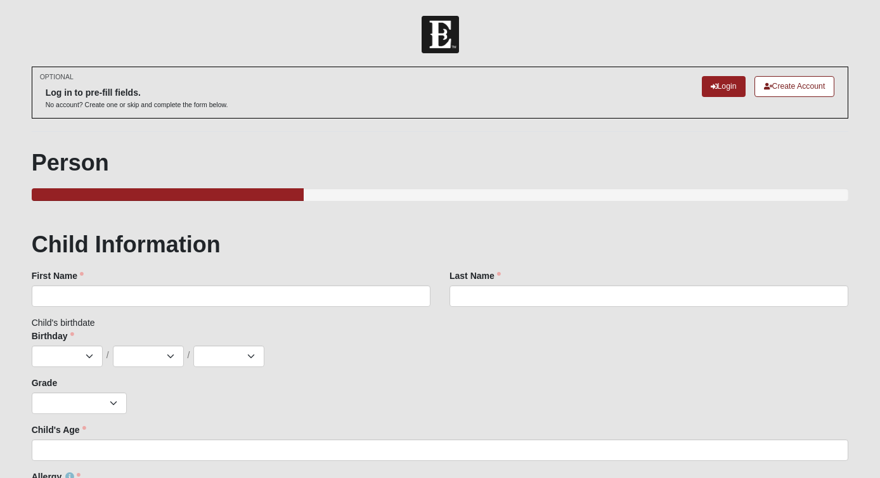
click at [209, 306] on div "First Name First Name is required." at bounding box center [231, 292] width 418 height 47
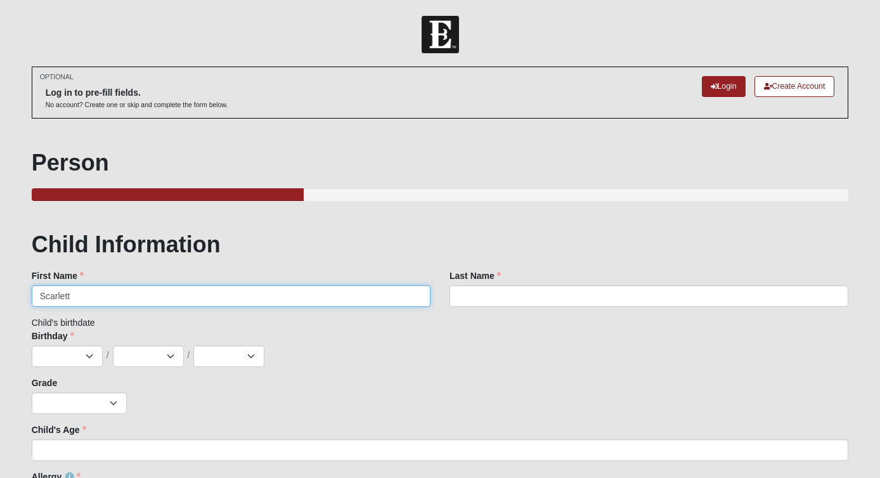
type input "Scarlett"
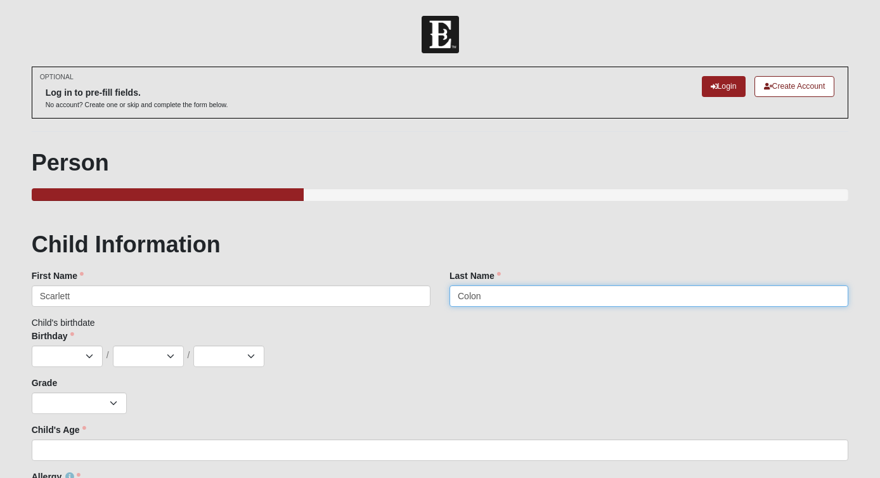
type input "Colon"
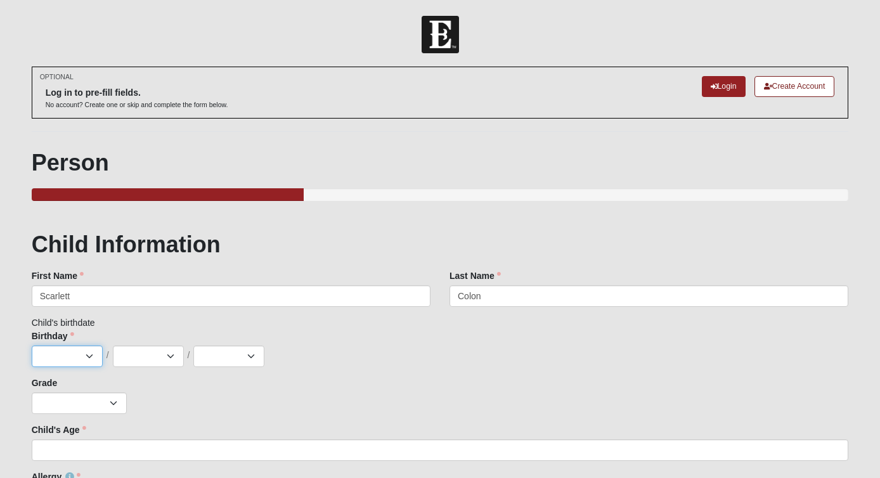
select select "5"
select select "23"
select select "2025"
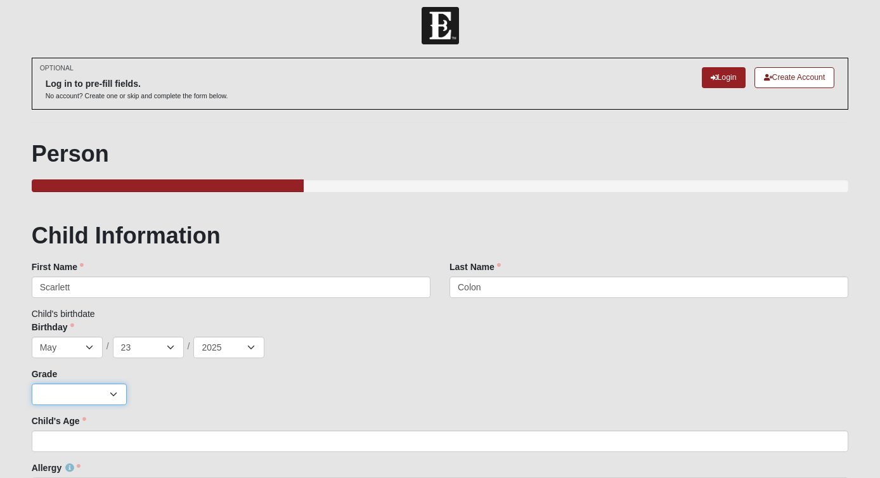
scroll to position [32, 0]
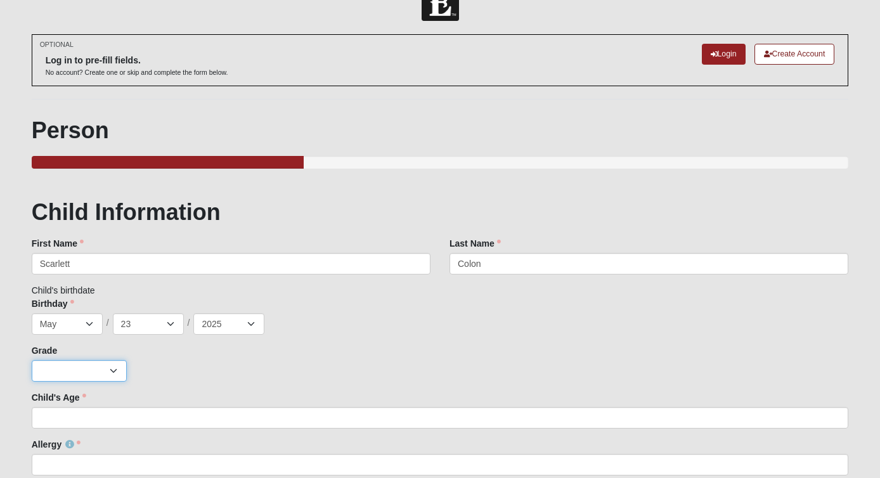
select select "12"
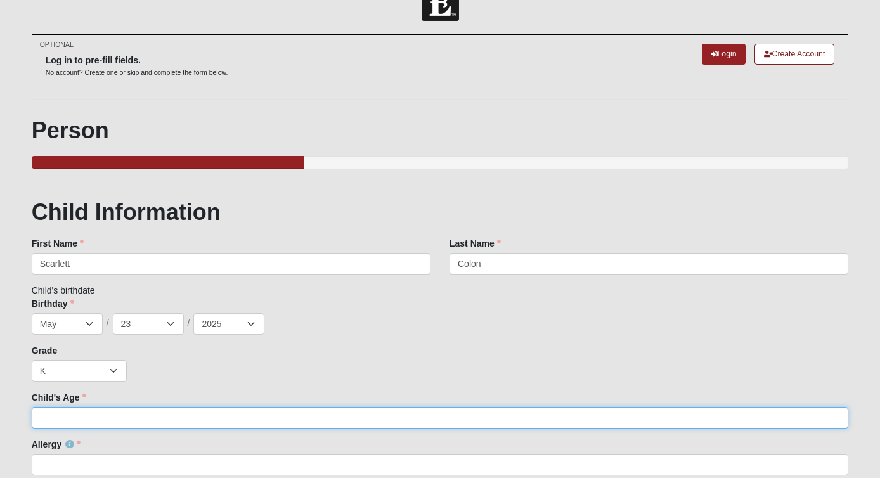
click at [104, 419] on input "Child's Age" at bounding box center [440, 418] width 817 height 22
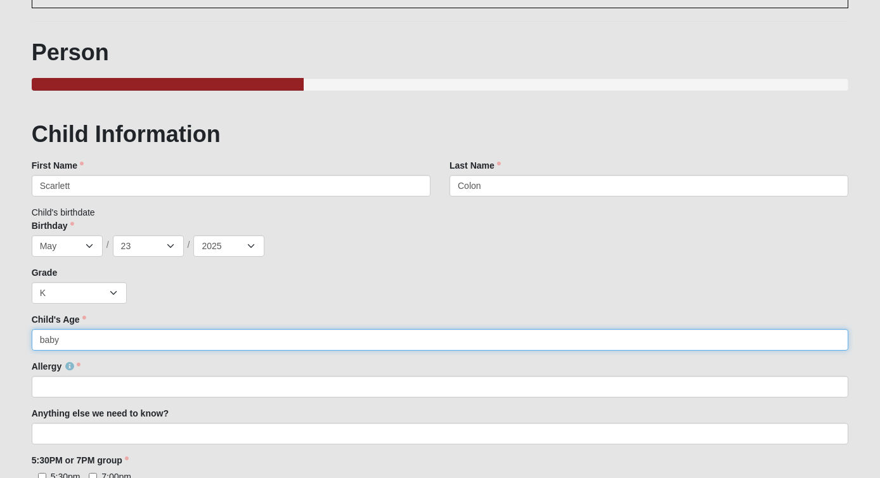
scroll to position [111, 0]
type input "baby"
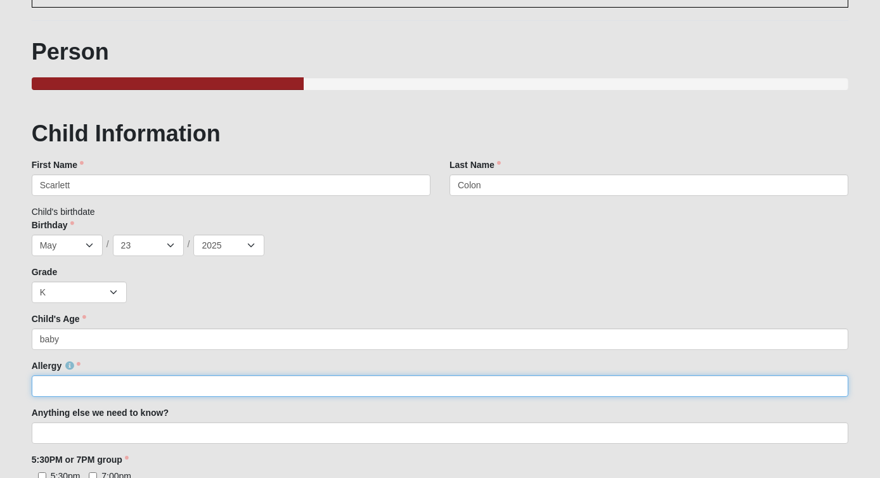
click at [115, 378] on input "Allergy" at bounding box center [440, 386] width 817 height 22
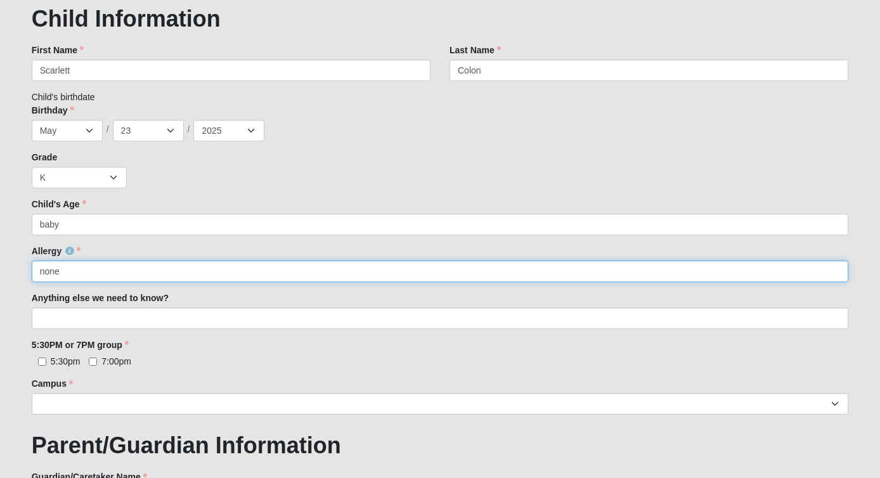
scroll to position [239, 0]
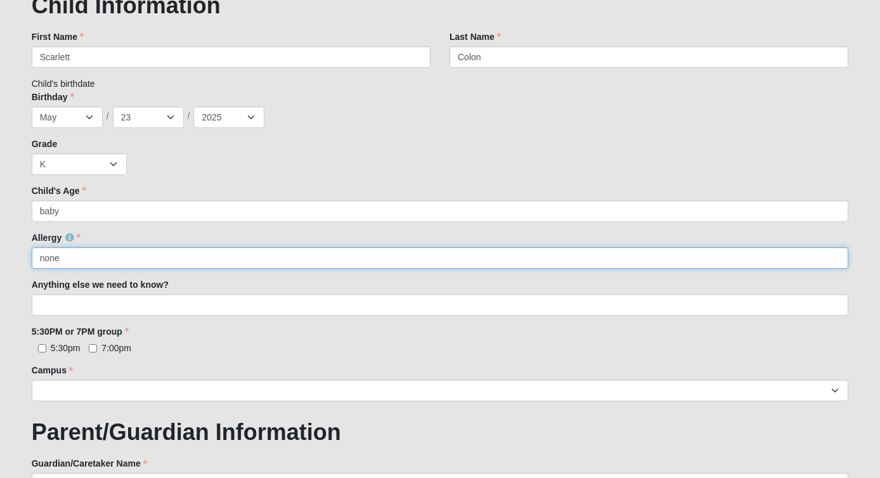
type input "none"
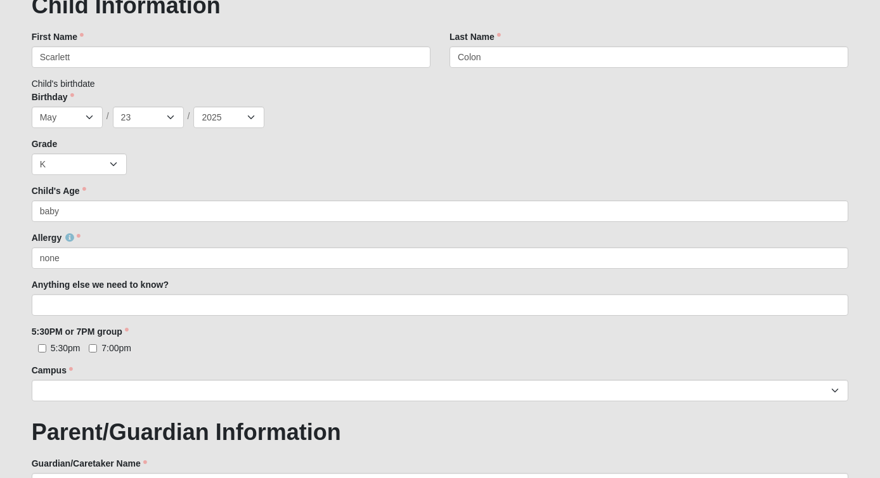
click at [42, 345] on input "5:30pm" at bounding box center [42, 348] width 8 height 8
checkbox input "true"
click at [95, 349] on input "7:00pm" at bounding box center [93, 348] width 8 height 8
checkbox input "true"
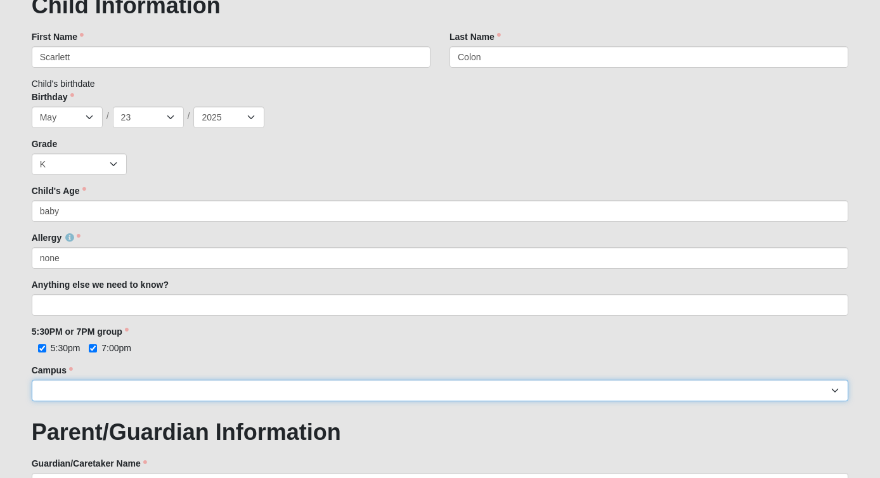
select select "5"
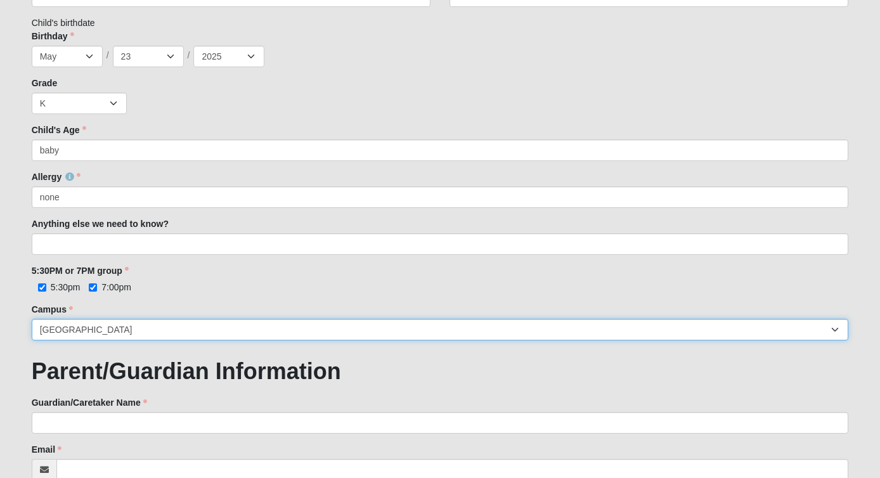
scroll to position [331, 0]
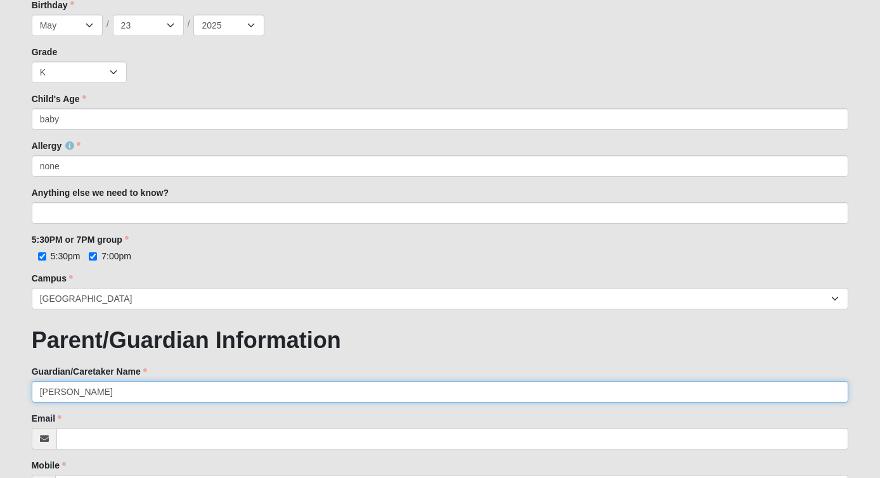
type input "Ashton Colon"
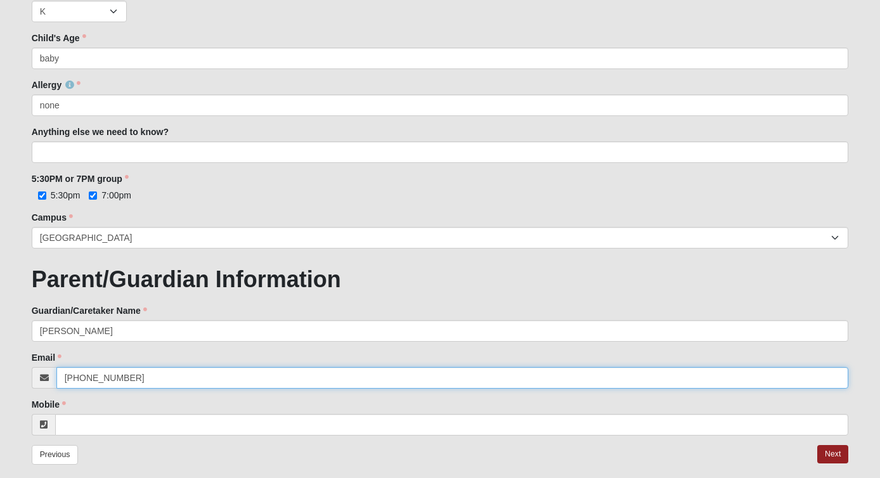
scroll to position [427, 0]
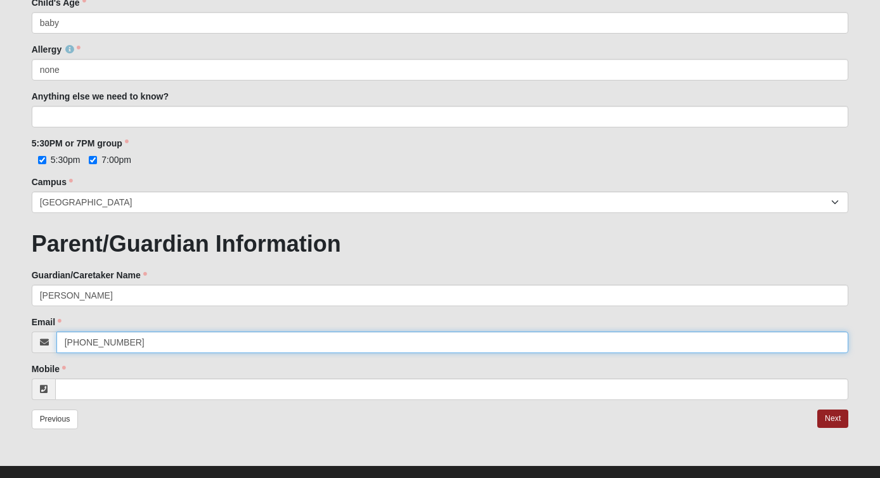
drag, startPoint x: 151, startPoint y: 338, endPoint x: 33, endPoint y: 337, distance: 117.9
click at [33, 337] on div "832-922-9933" at bounding box center [440, 343] width 817 height 22
type input "832-922-9933"
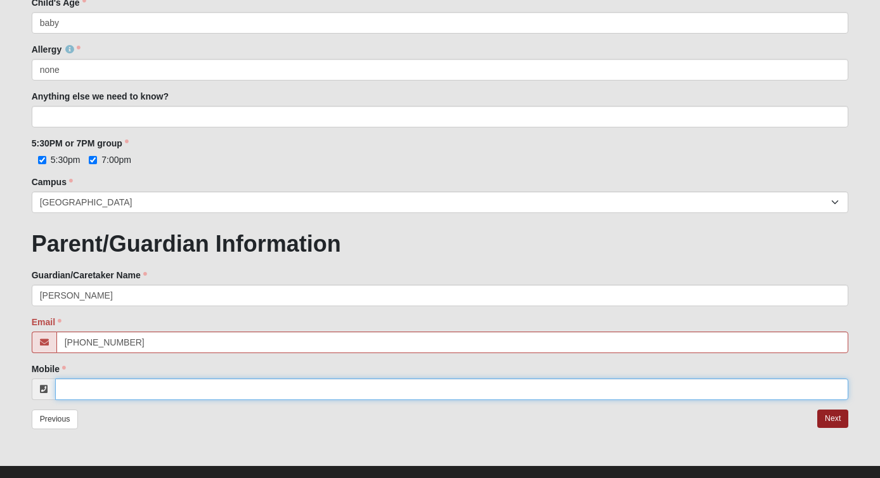
click at [103, 391] on input "Mobile" at bounding box center [452, 389] width 794 height 22
paste input "832-922-9933"
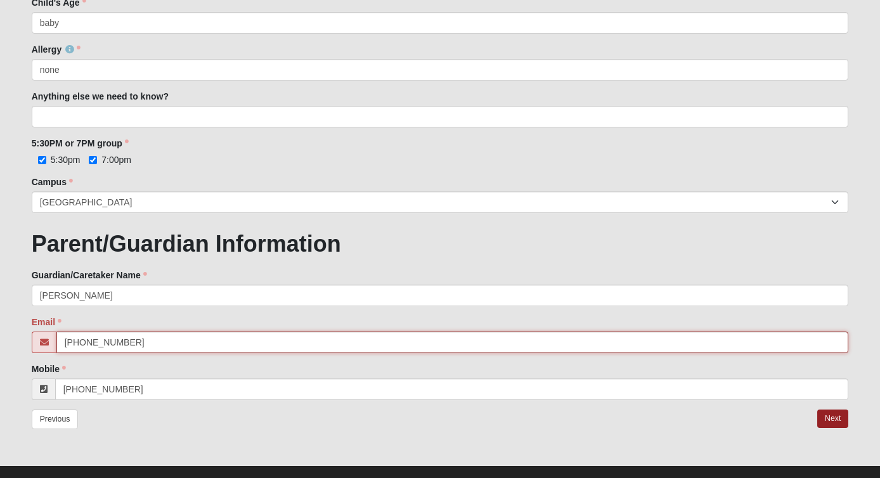
type input "(832) 922-9933"
click at [145, 337] on input "832-922-9933" at bounding box center [452, 343] width 792 height 22
type input "8"
type input "as"
type input "[EMAIL_ADDRESS][PERSON_NAME][DOMAIN_NAME]"
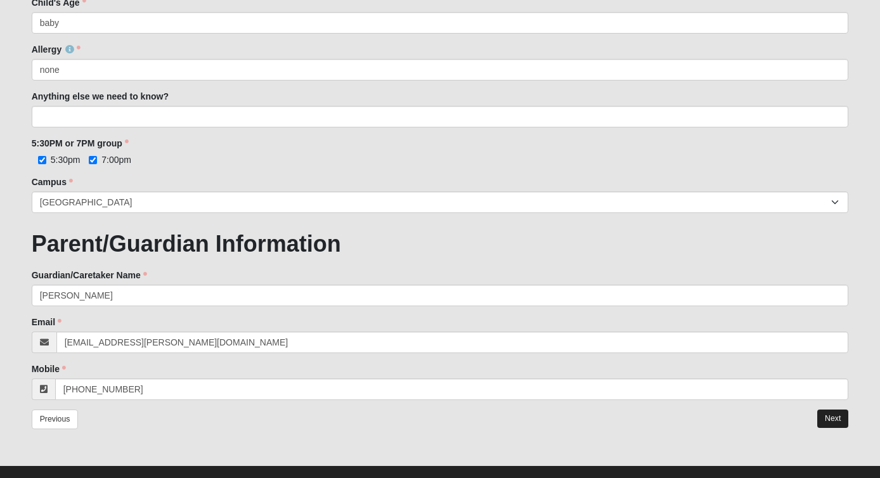
click at [832, 416] on link "Next" at bounding box center [832, 418] width 31 height 18
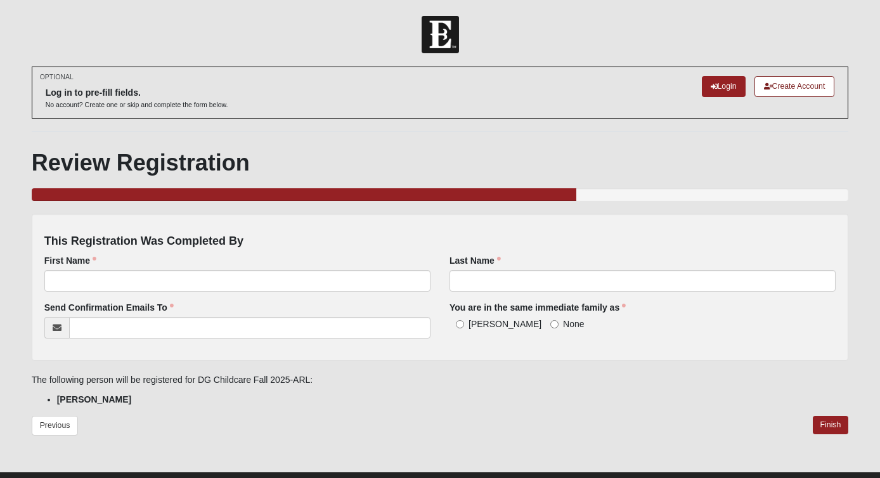
click at [346, 292] on div "First Name First Name is required." at bounding box center [237, 277] width 405 height 47
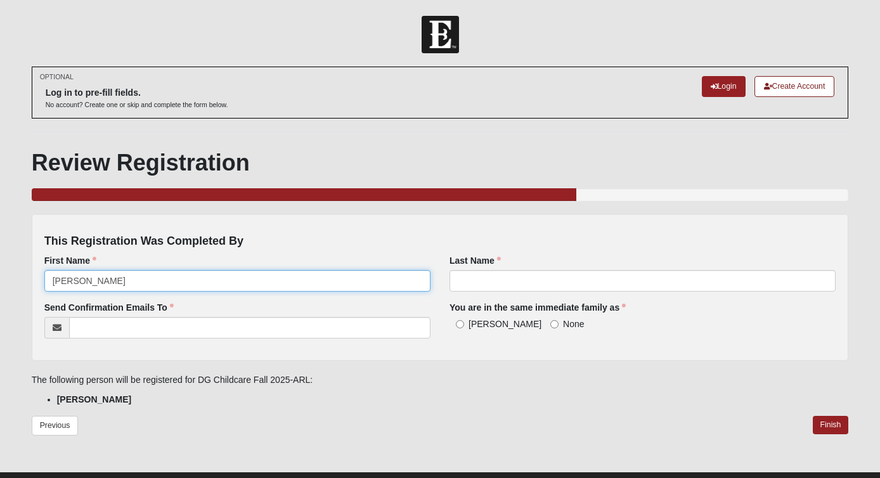
type input "[PERSON_NAME]"
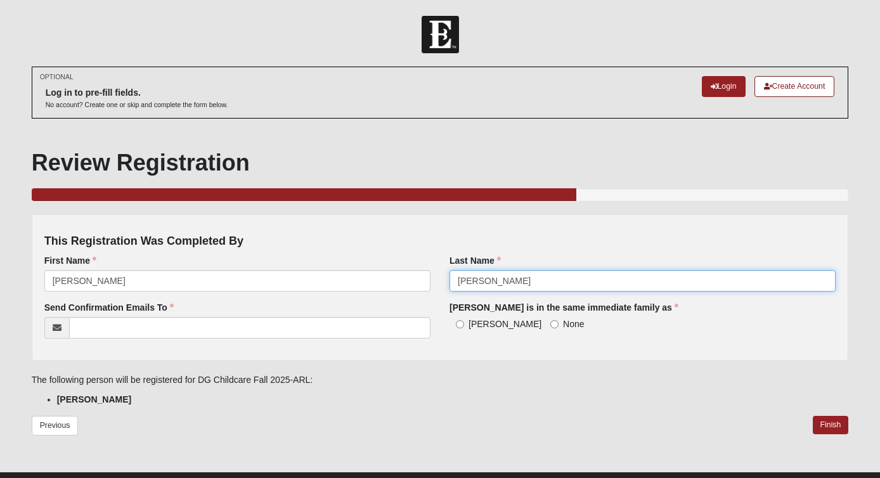
type input "[PERSON_NAME]"
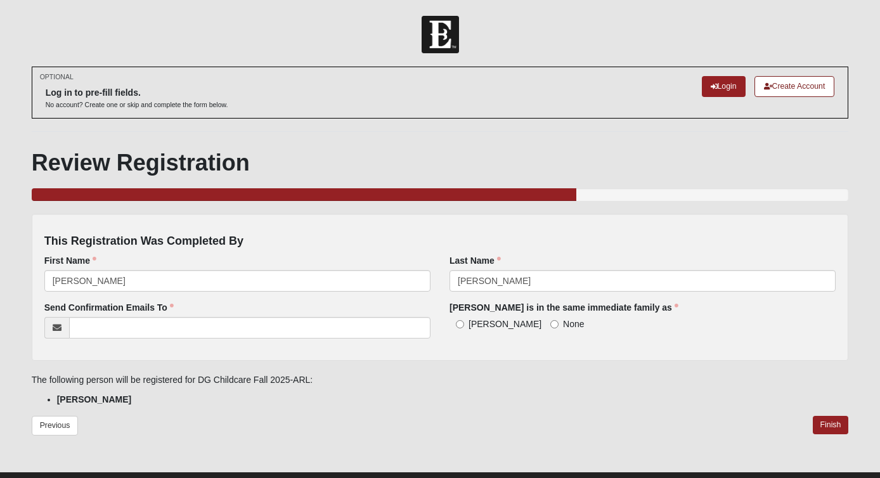
click at [563, 319] on span "None" at bounding box center [573, 324] width 21 height 10
click at [550, 320] on input "None" at bounding box center [554, 324] width 8 height 8
radio input "true"
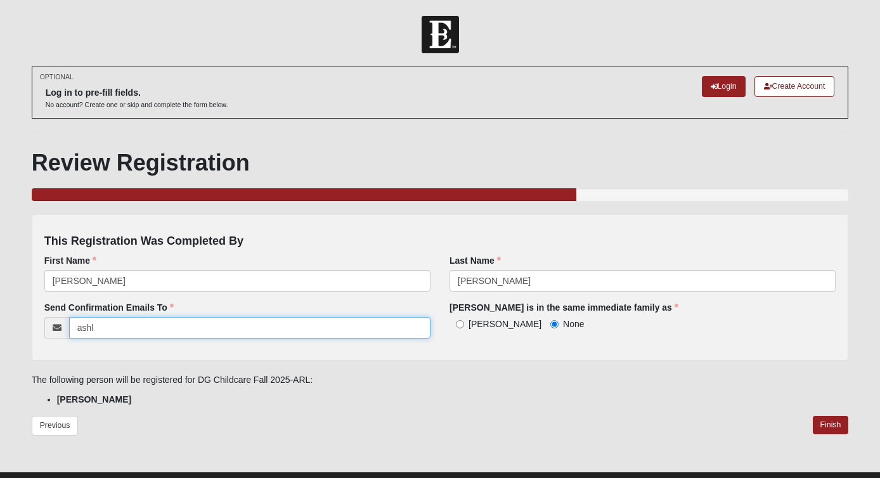
type input "ashle"
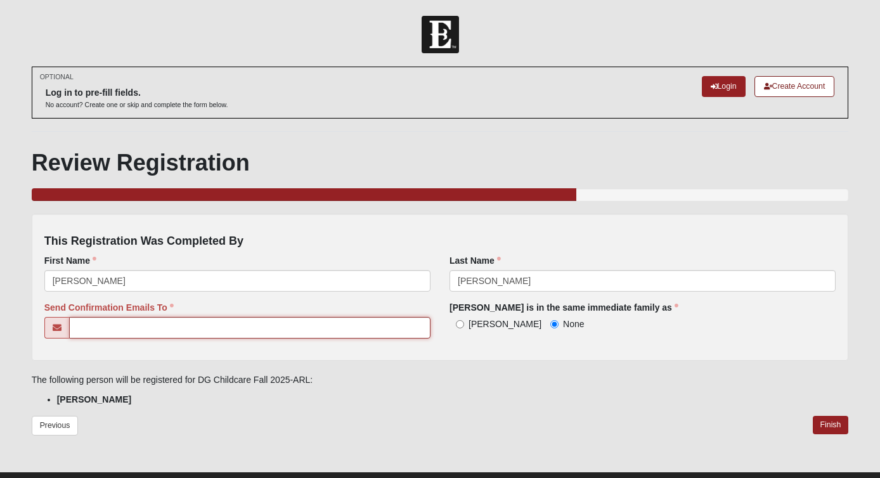
type input "[EMAIL_ADDRESS][PERSON_NAME][DOMAIN_NAME]"
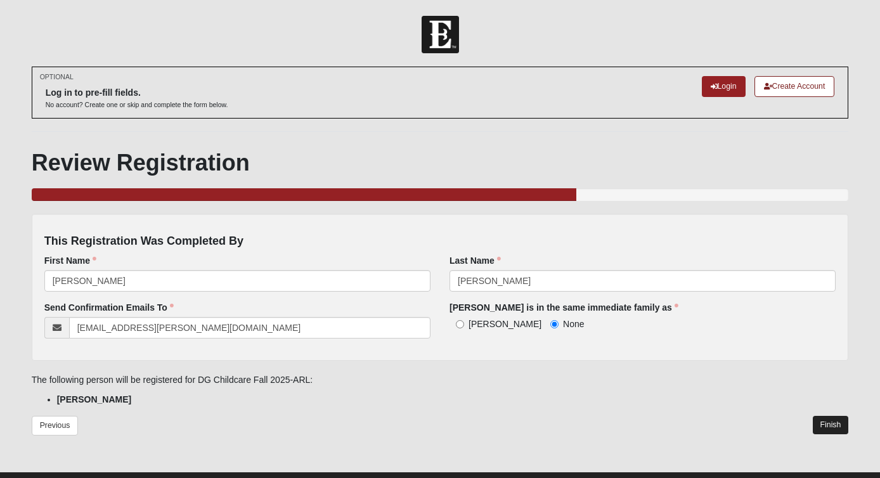
click at [834, 422] on link "Finish" at bounding box center [831, 425] width 36 height 18
